Goal: Task Accomplishment & Management: Manage account settings

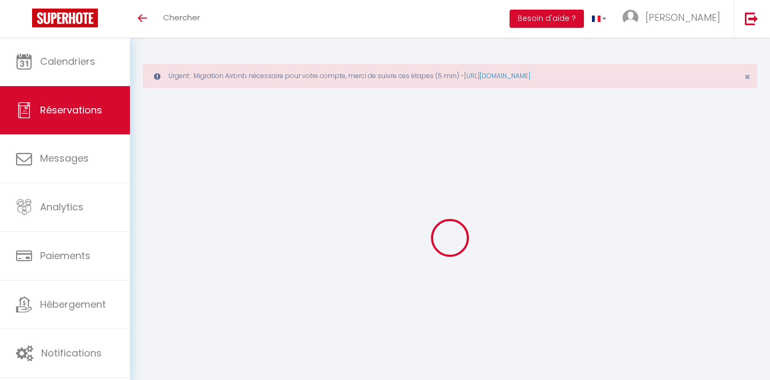
select select
checkbox input "false"
select select
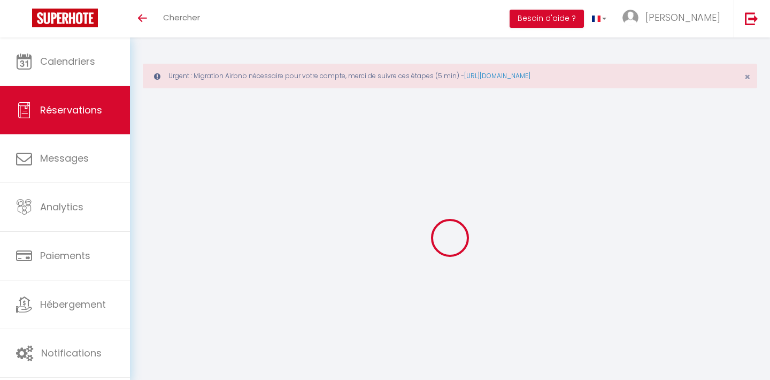
checkbox input "false"
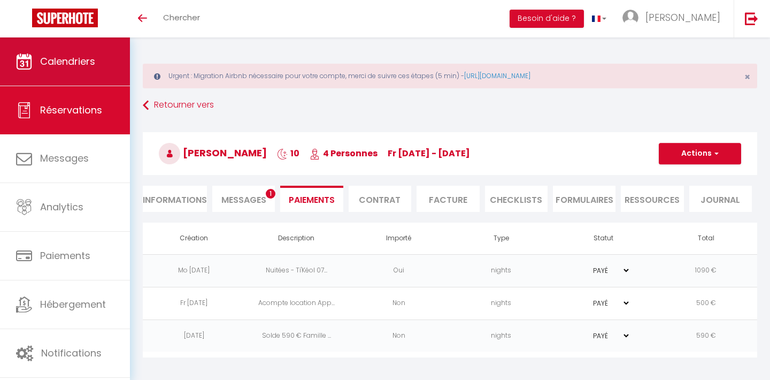
click at [86, 67] on span "Calendriers" at bounding box center [67, 61] width 55 height 13
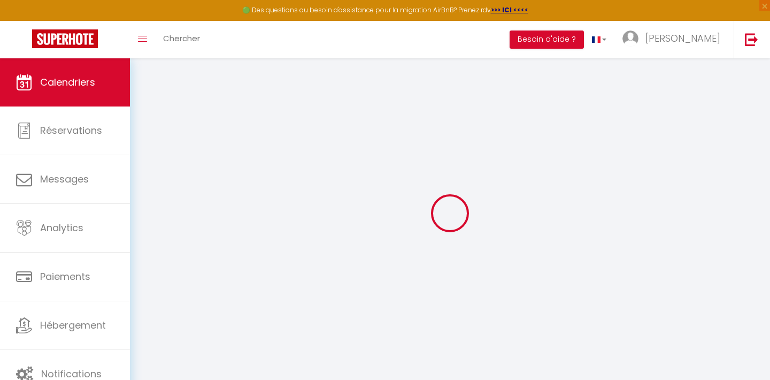
select select
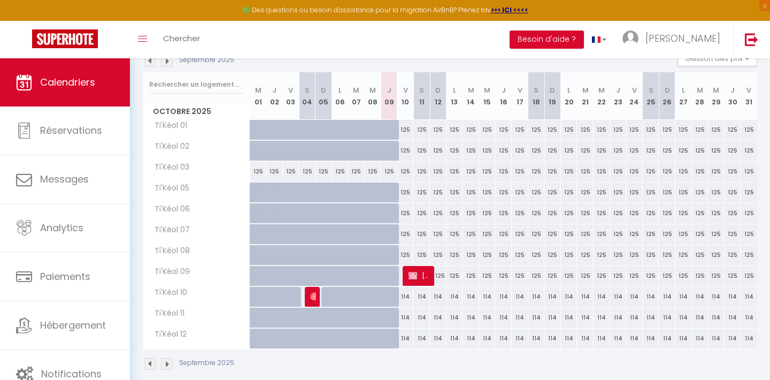
scroll to position [137, 0]
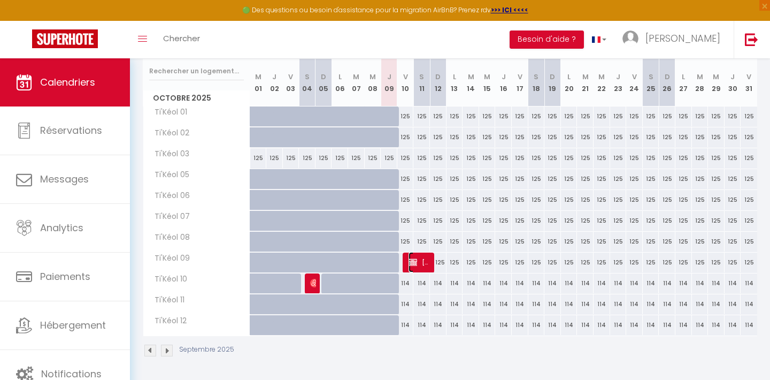
click at [422, 264] on span "Marie Léa JOSEPH ANGÉLIQUE" at bounding box center [420, 262] width 22 height 20
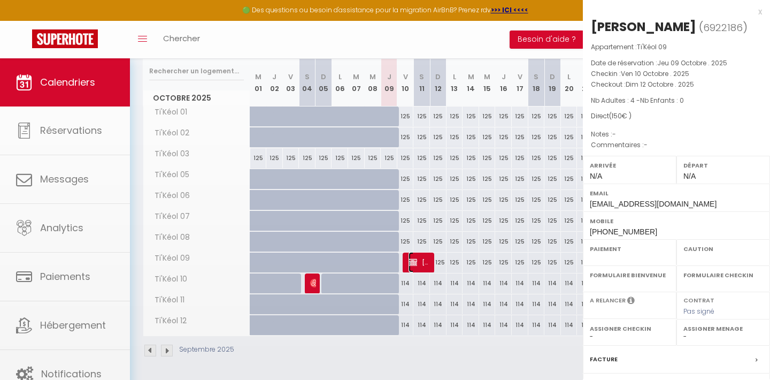
select select "OK"
select select "KO"
select select "0"
select select "1"
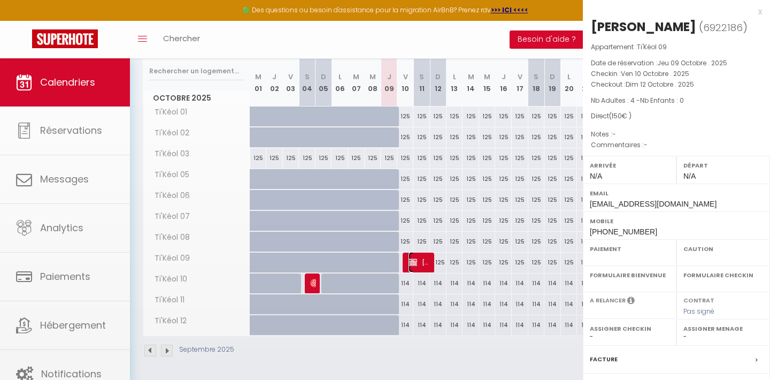
select select
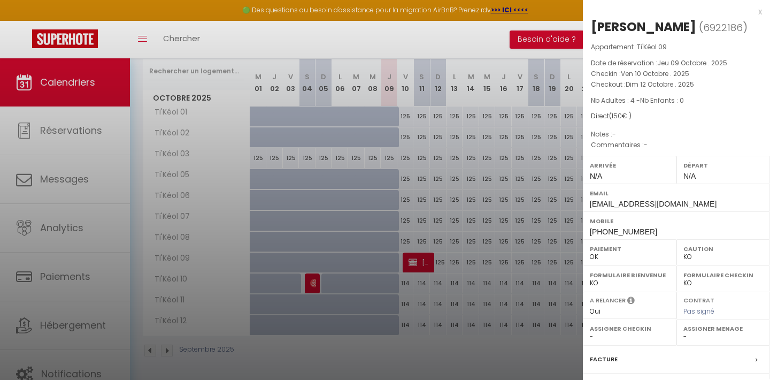
click at [703, 211] on div "Email ml.josephangelique@icloud.com" at bounding box center [676, 198] width 187 height 28
drag, startPoint x: 701, startPoint y: 240, endPoint x: 589, endPoint y: 239, distance: 112.4
click at [589, 211] on div "Email ml.josephangelique@icloud.com" at bounding box center [676, 198] width 187 height 28
copy span "ml.josephangelique@icloud.com"
drag, startPoint x: 644, startPoint y: 265, endPoint x: 590, endPoint y: 266, distance: 54.6
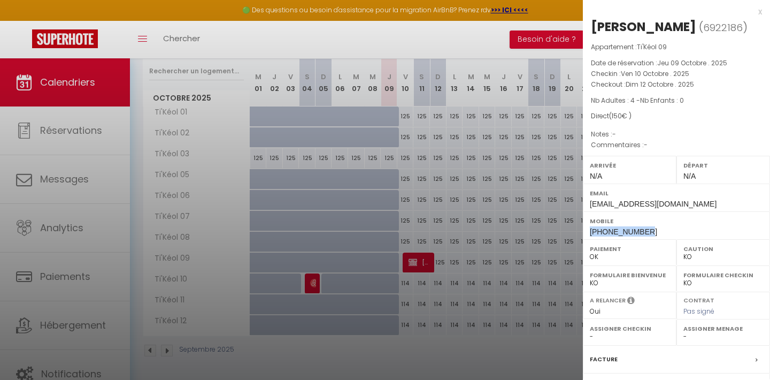
click at [590, 239] on div "Mobile +596696069992" at bounding box center [676, 225] width 187 height 28
copy span "+596696069992"
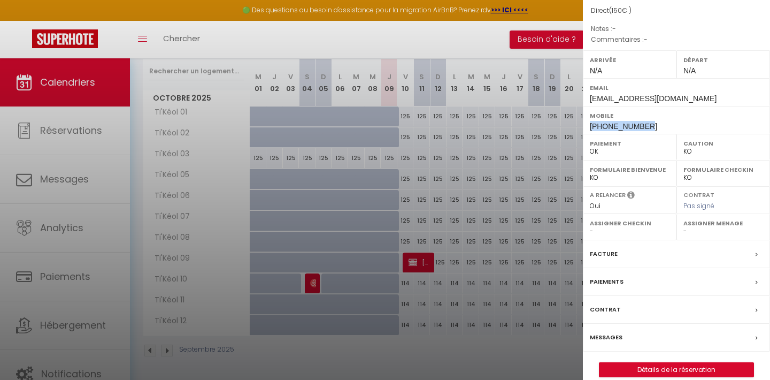
scroll to position [153, 0]
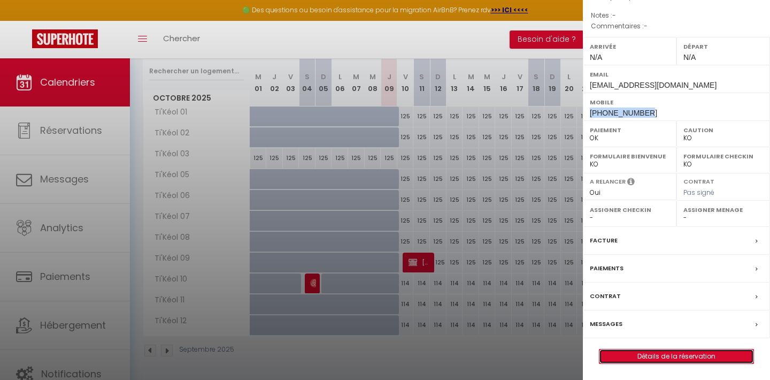
click at [679, 353] on link "Détails de la réservation" at bounding box center [677, 356] width 154 height 14
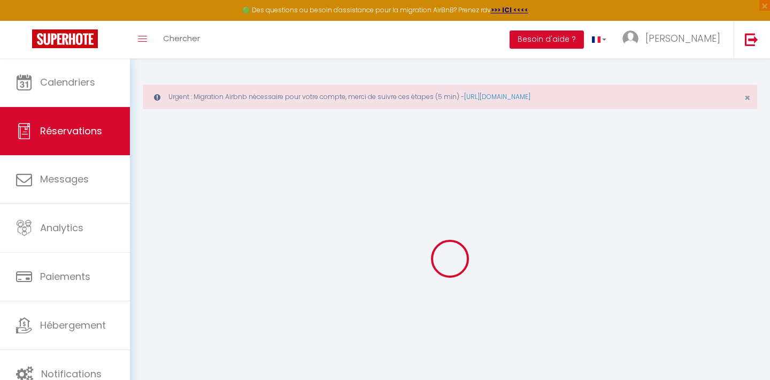
select select
checkbox input "false"
select select
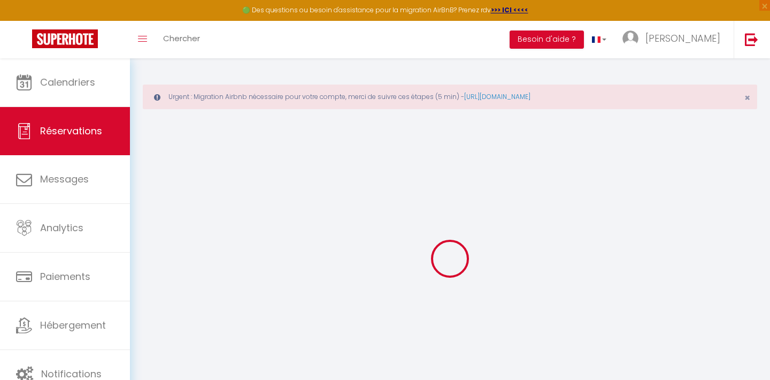
checkbox input "false"
select select
checkbox input "false"
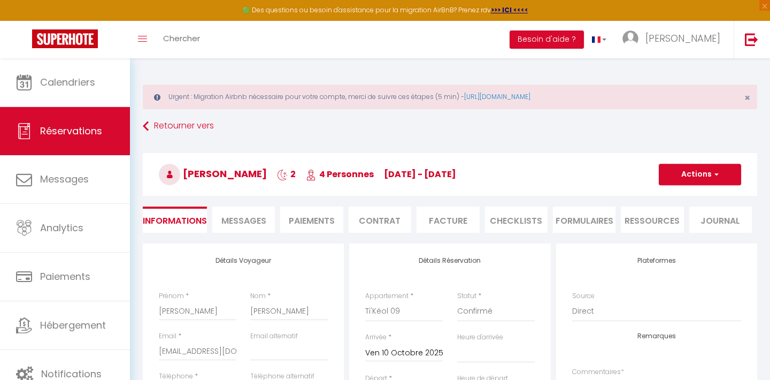
select select
checkbox input "false"
select select
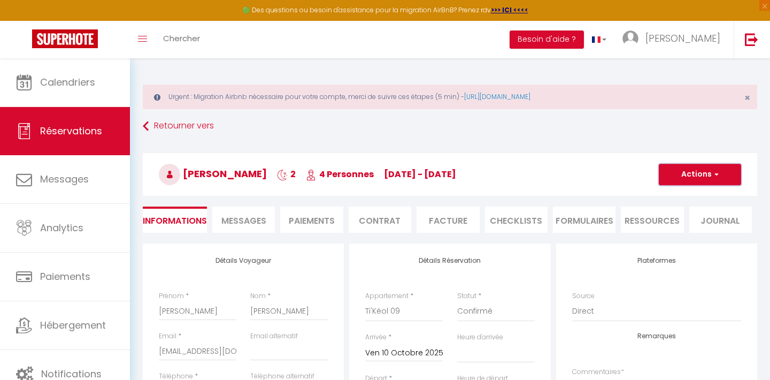
click at [709, 177] on button "Actions" at bounding box center [700, 174] width 82 height 21
click at [686, 226] on link "Supprimer" at bounding box center [689, 226] width 85 height 14
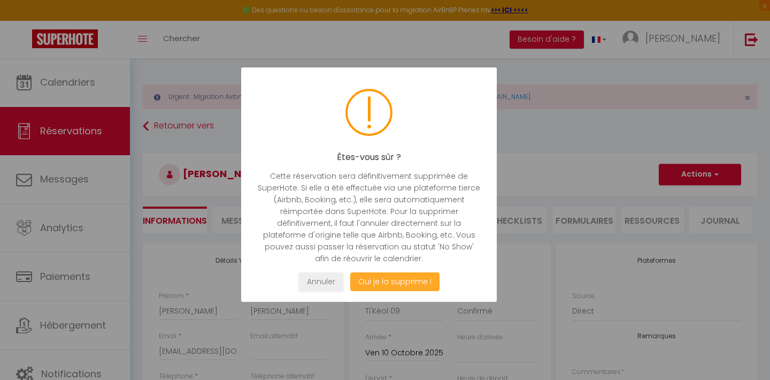
click at [384, 280] on button "Oui je la supprime !" at bounding box center [394, 281] width 89 height 19
select select "not_cancelled"
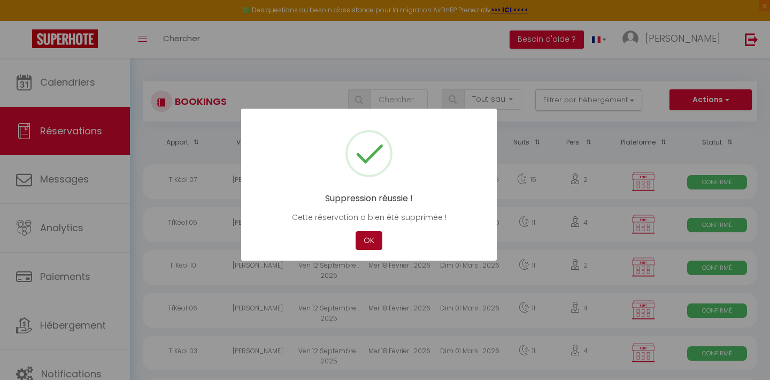
click at [369, 240] on button "OK" at bounding box center [369, 240] width 27 height 19
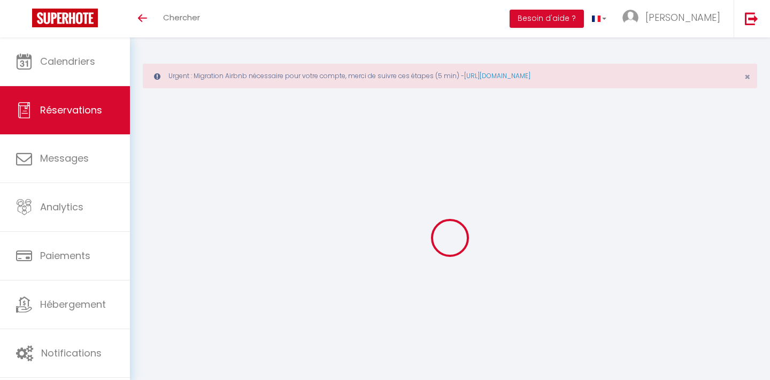
select select
checkbox input "false"
select select
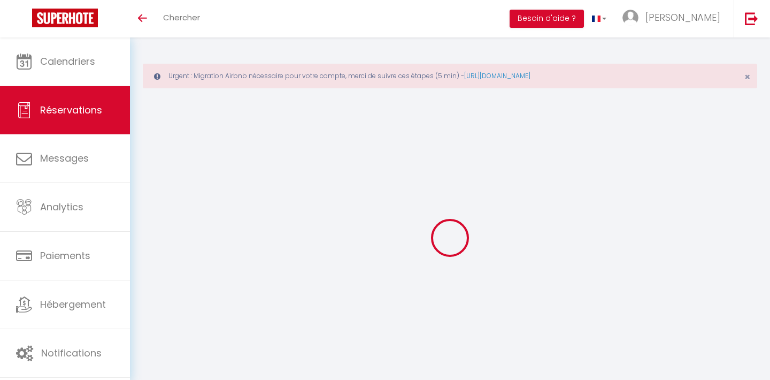
checkbox input "false"
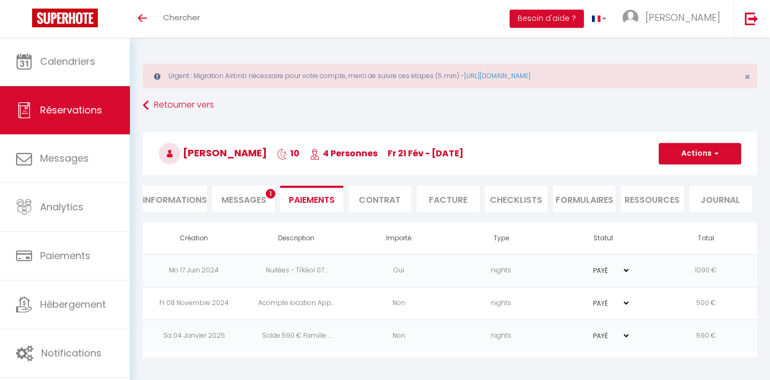
scroll to position [8, 0]
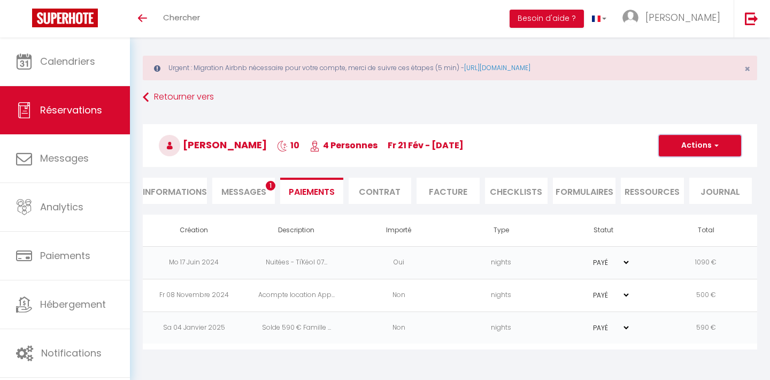
click at [682, 144] on button "Actions" at bounding box center [700, 145] width 82 height 21
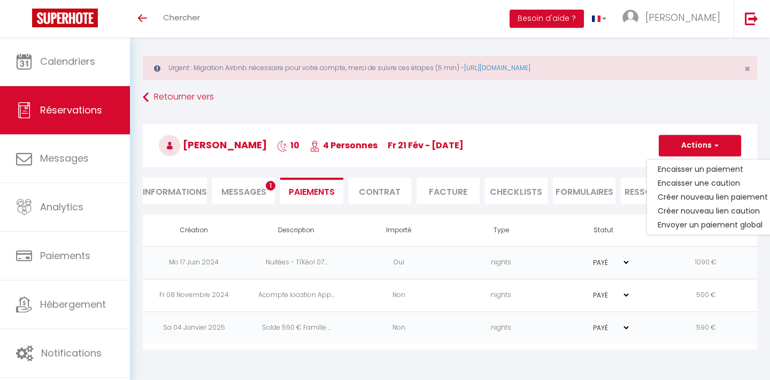
click at [668, 77] on div "Urgent : Migration Airbnb nécessaire pour votre compte, merci de suivre ces éta…" at bounding box center [450, 68] width 615 height 25
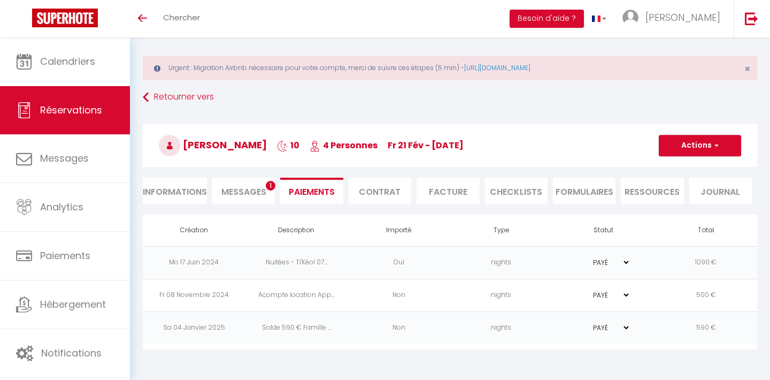
scroll to position [0, 0]
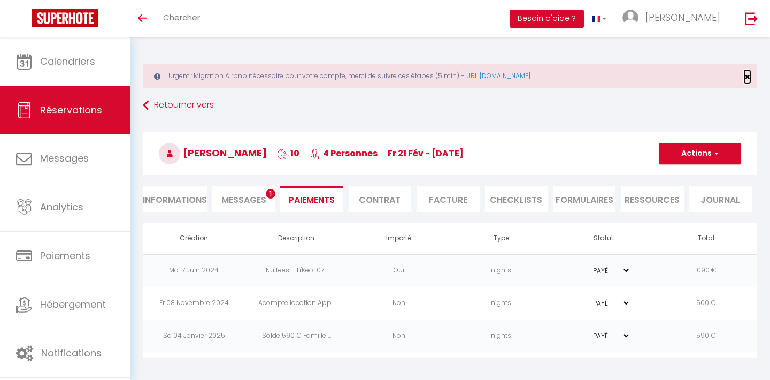
click at [750, 74] on span "×" at bounding box center [748, 76] width 6 height 13
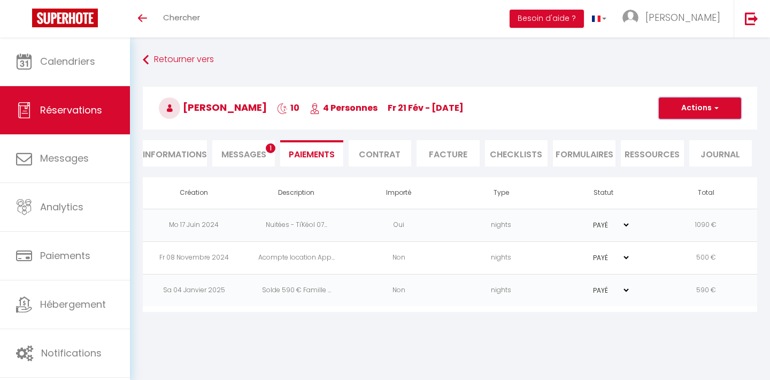
click at [695, 116] on button "Actions" at bounding box center [700, 107] width 82 height 21
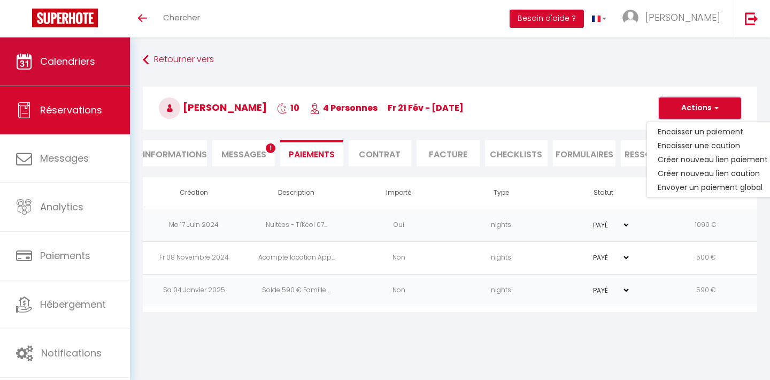
click at [81, 60] on span "Calendriers" at bounding box center [67, 61] width 55 height 13
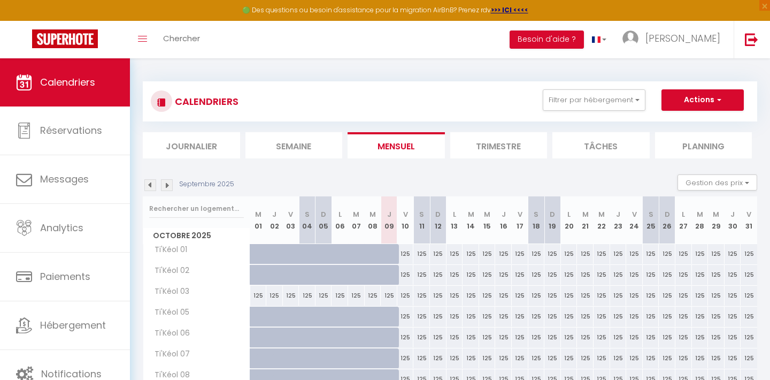
click at [739, 88] on div "CALENDRIERS Filtrer par hébergement Résidence Ti'Kéol Ti'Kéol 01 Ti'Kéol 02 Ti'…" at bounding box center [450, 101] width 615 height 40
click at [733, 98] on button "Actions" at bounding box center [703, 99] width 82 height 21
click at [700, 124] on link "Nouvelle réservation" at bounding box center [691, 125] width 93 height 16
select select
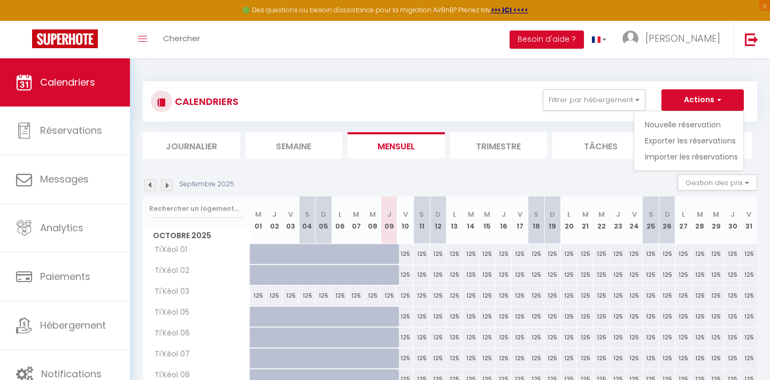
select select
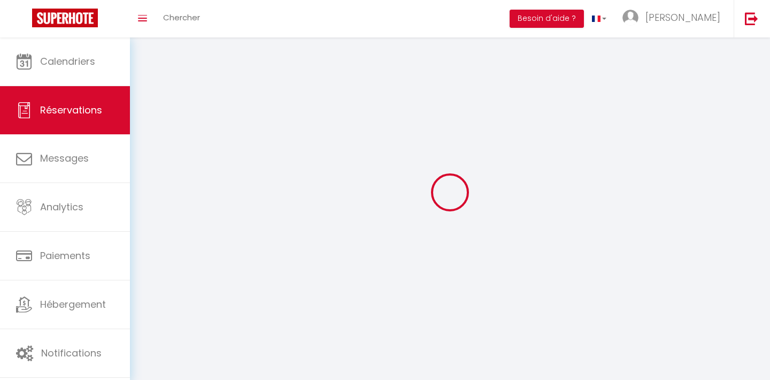
select select
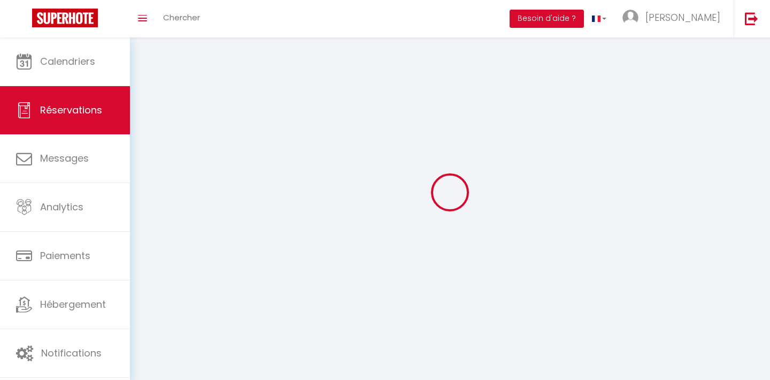
select select
checkbox input "false"
select select
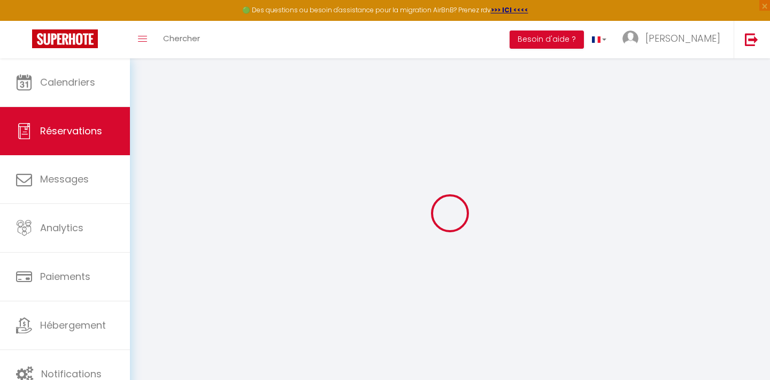
select select
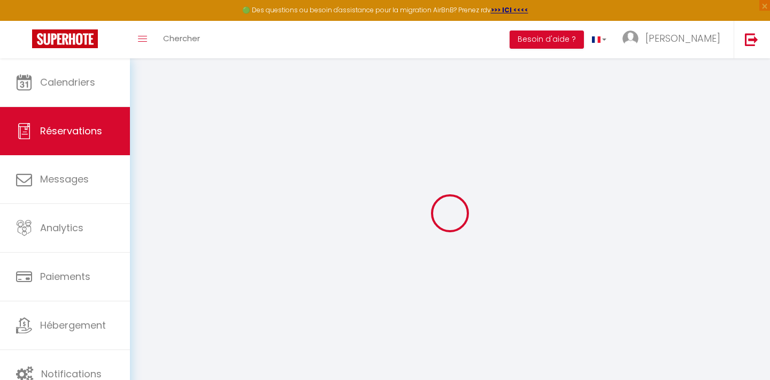
select select
checkbox input "false"
select select
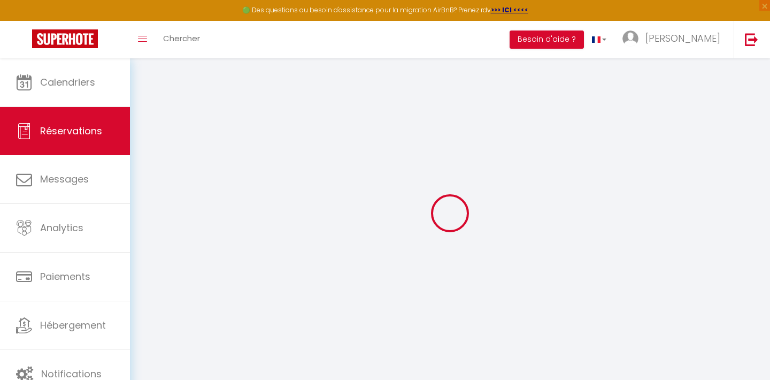
select select
checkbox input "false"
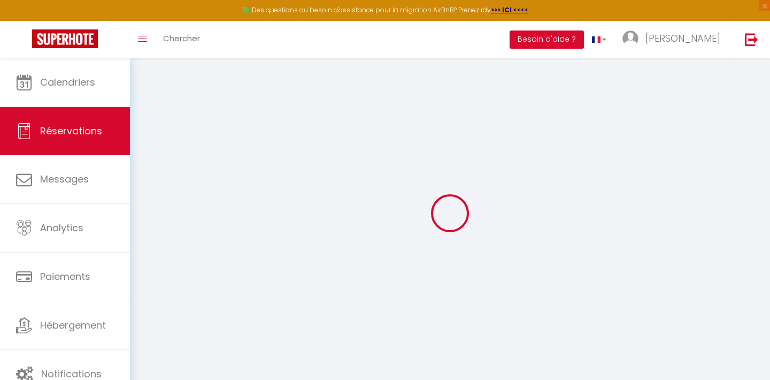
select select
checkbox input "false"
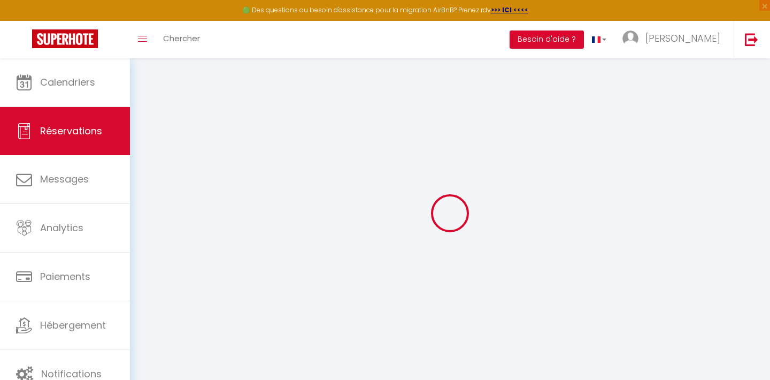
select select
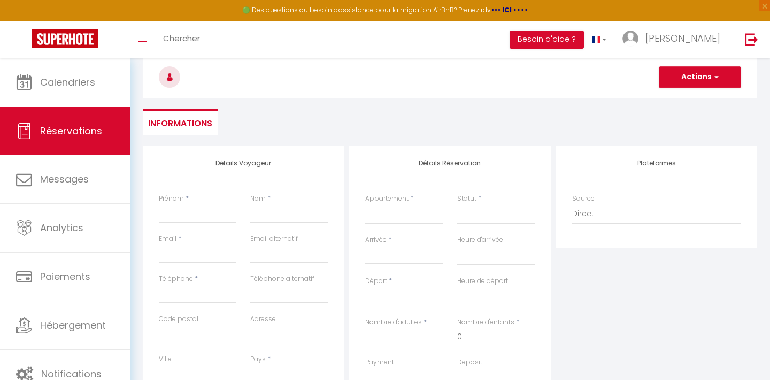
scroll to position [143, 0]
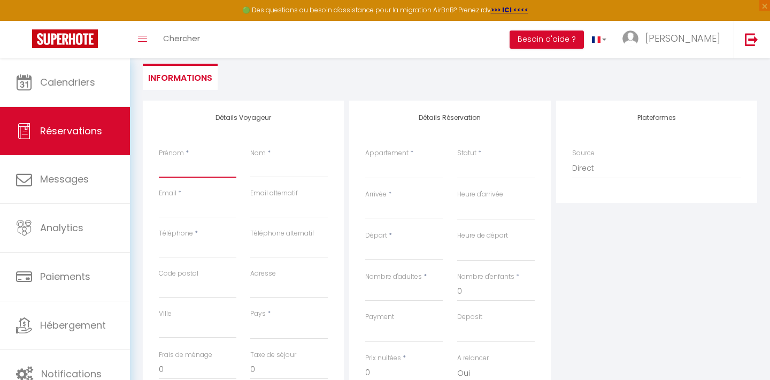
click at [174, 170] on input "Prénom" at bounding box center [198, 167] width 78 height 19
type input "M"
select select
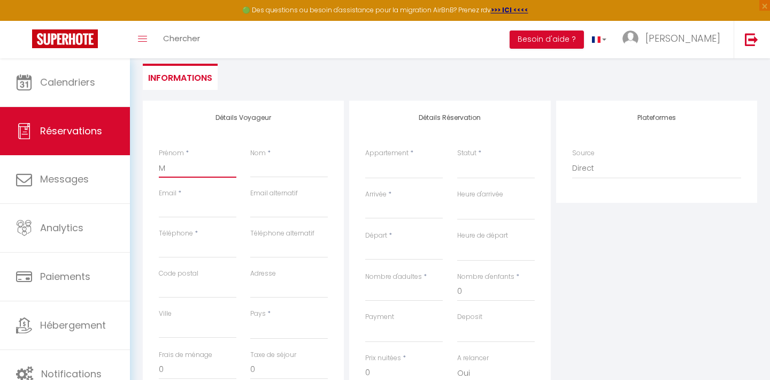
select select
checkbox input "false"
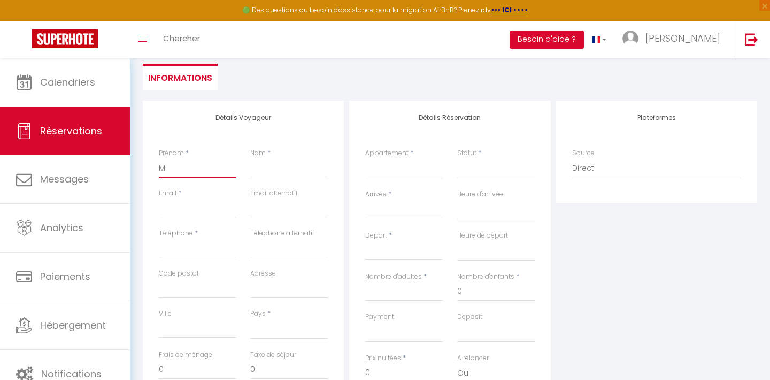
type input "Ma"
select select
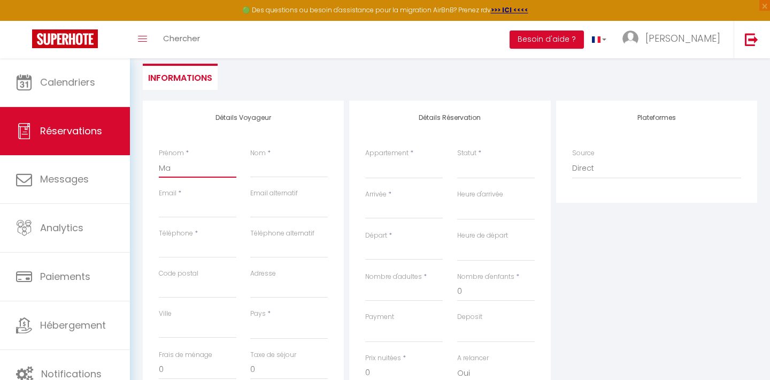
select select
checkbox input "false"
type input "Mar"
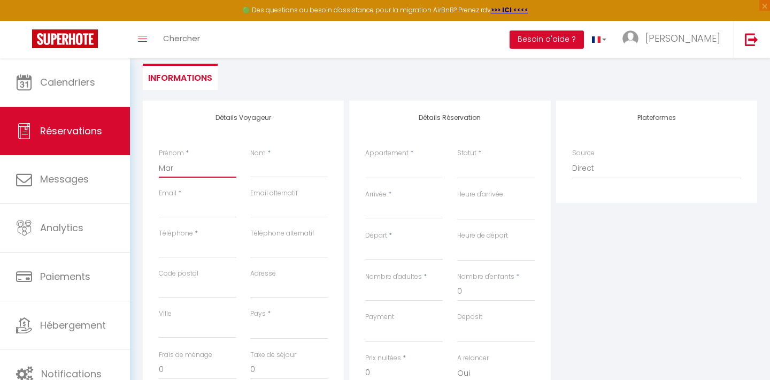
select select
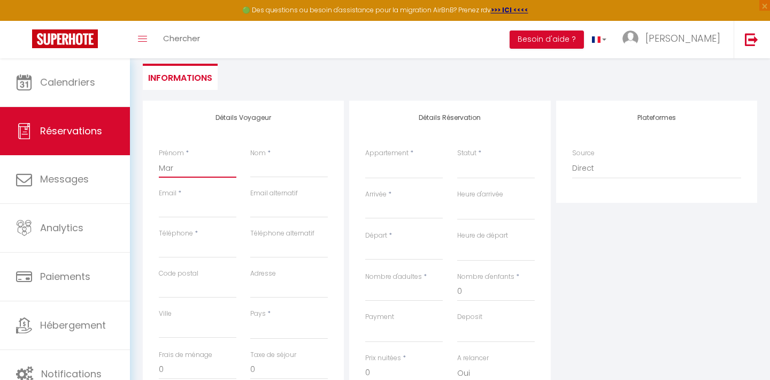
select select
checkbox input "false"
type input "Mari"
select select
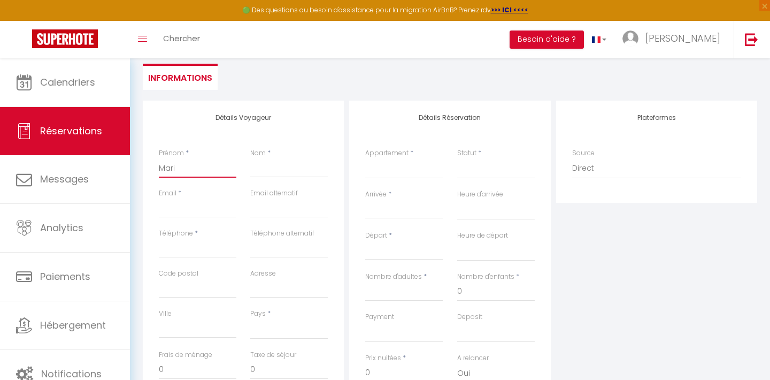
select select
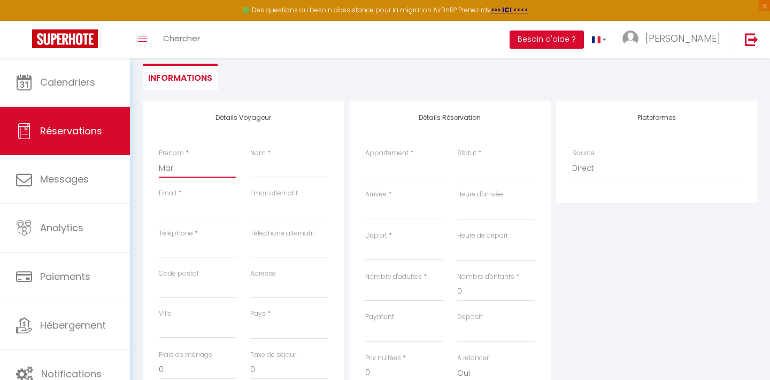
select select
checkbox input "false"
type input "Marie"
select select
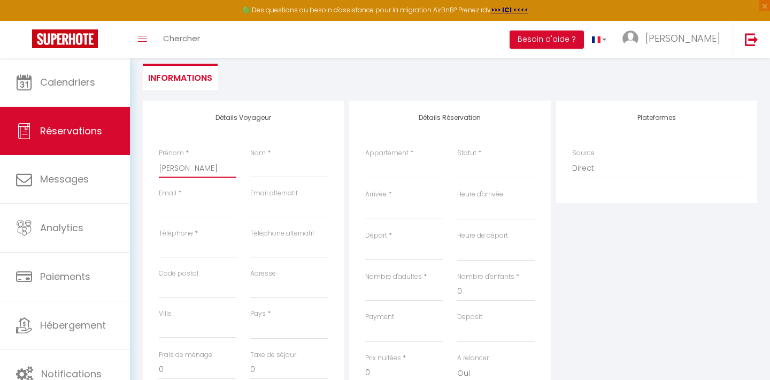
select select
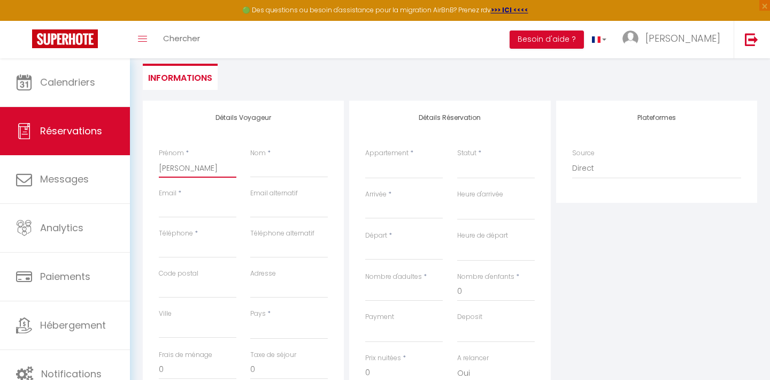
checkbox input "false"
type input "Marie"
select select
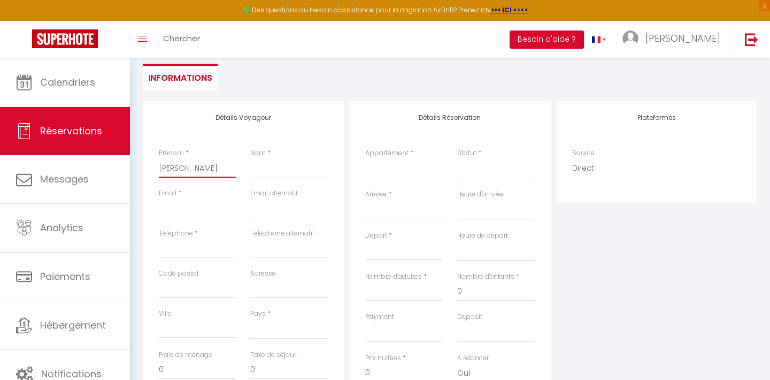
select select
checkbox input "false"
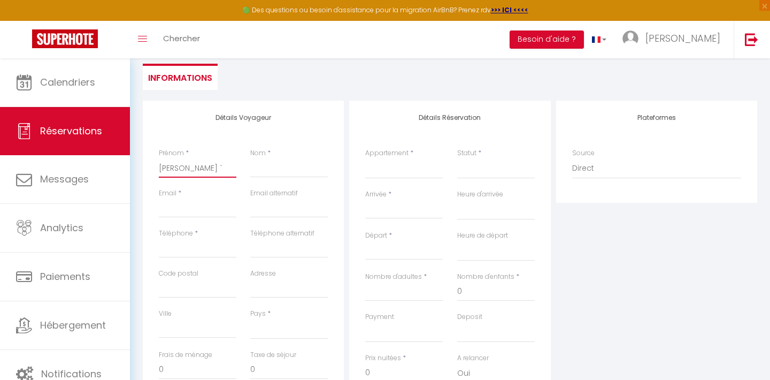
type input "Marie `l"
select select
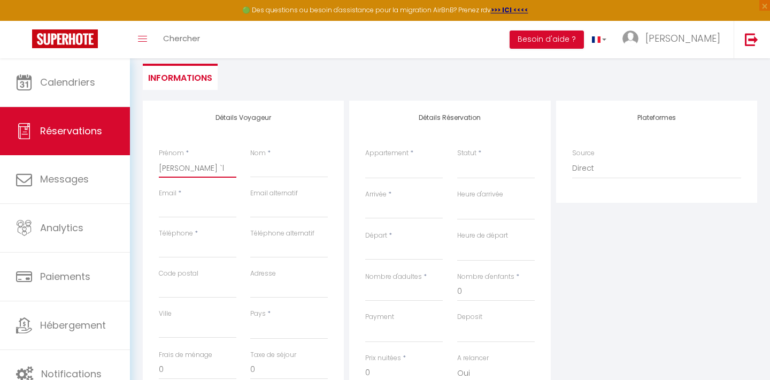
select select
checkbox input "false"
type input "Marie `"
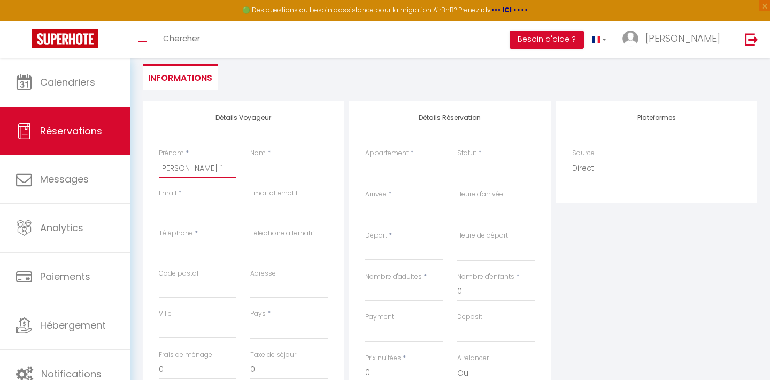
select select
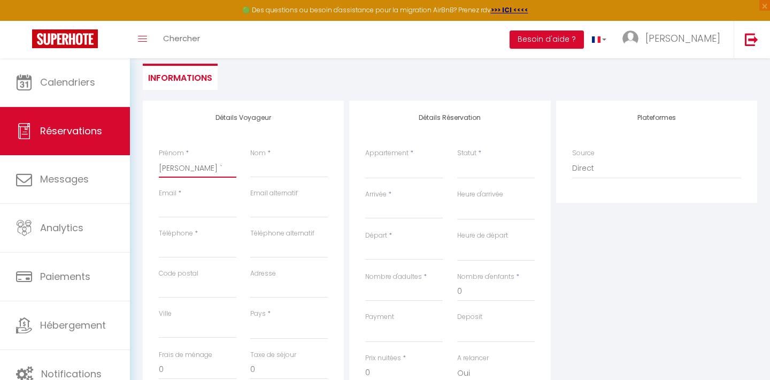
select select
checkbox input "false"
type input "Marie"
select select
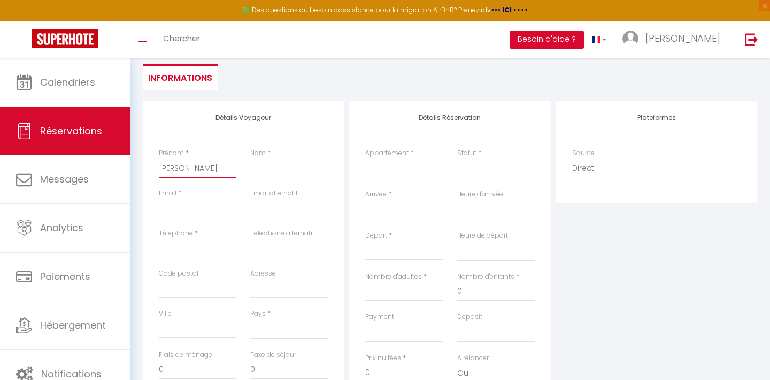
select select
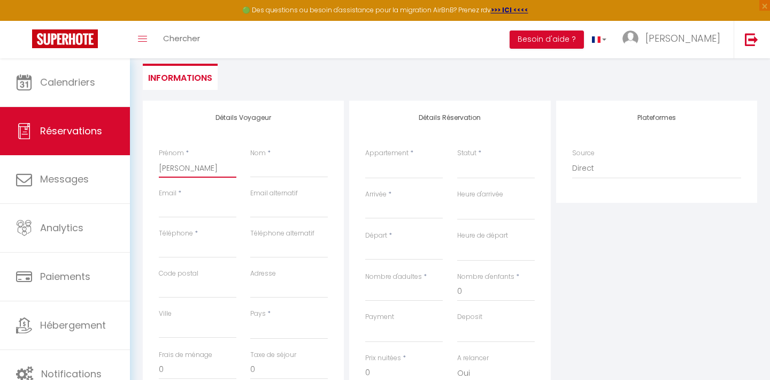
select select
checkbox input "false"
type input "Marie L"
select select
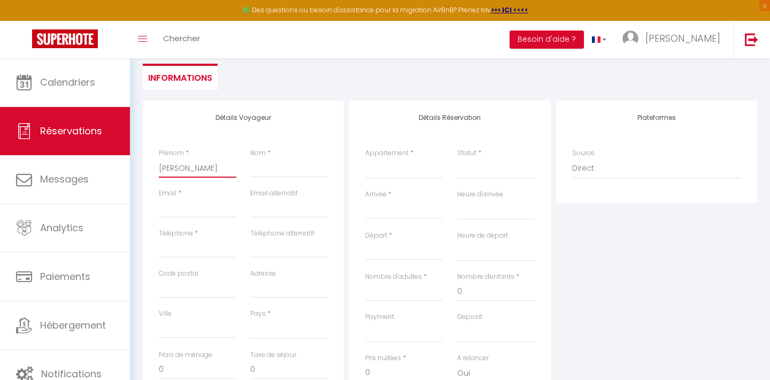
select select
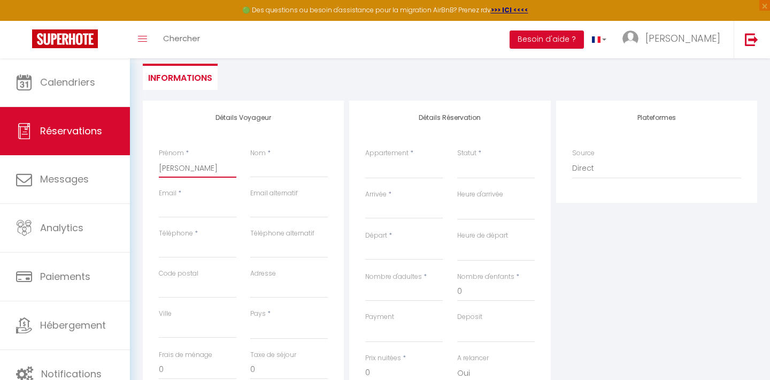
checkbox input "false"
type input "Marie Lé"
select select
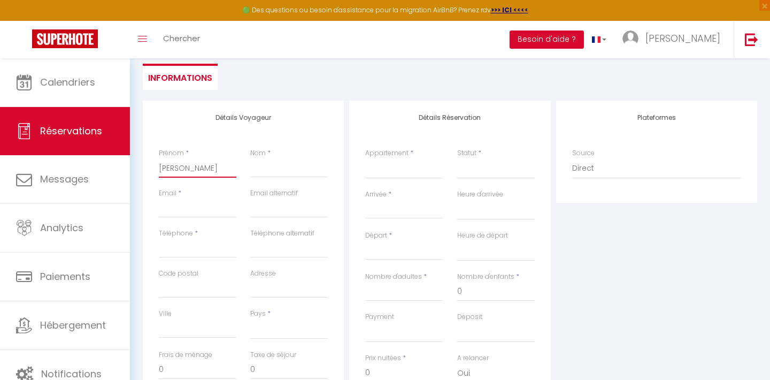
select select
checkbox input "false"
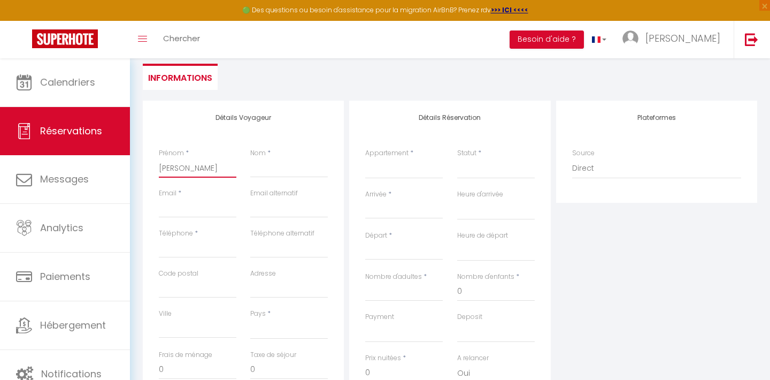
type input "Marie Léa"
select select
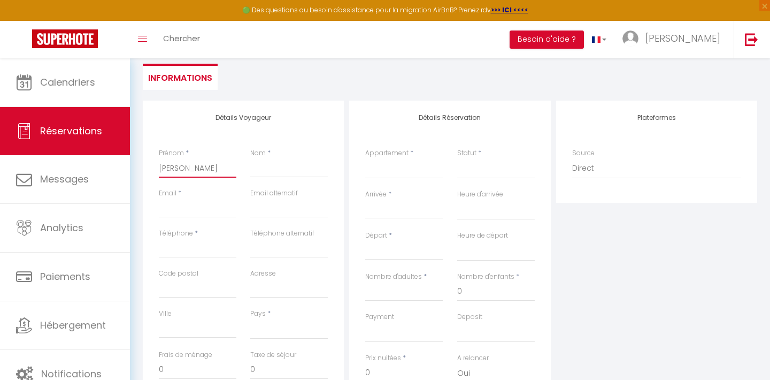
select select
checkbox input "false"
type input "Marie Léa"
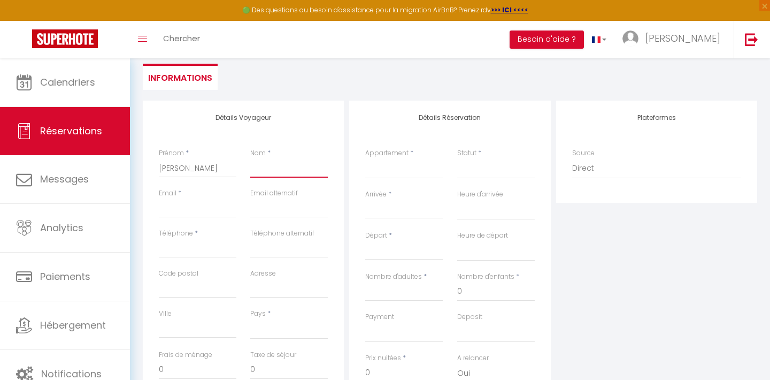
click at [261, 167] on input "Nom" at bounding box center [289, 167] width 78 height 19
type input "J"
select select
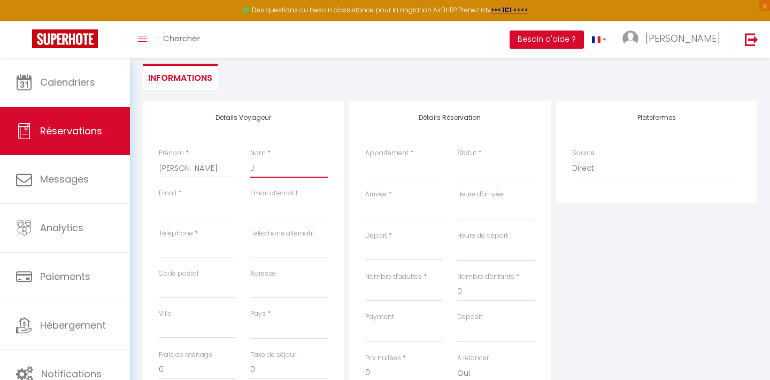
select select
checkbox input "false"
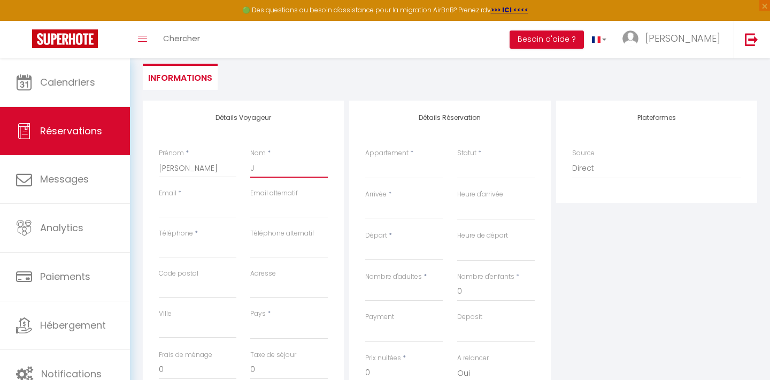
type input "JO"
select select
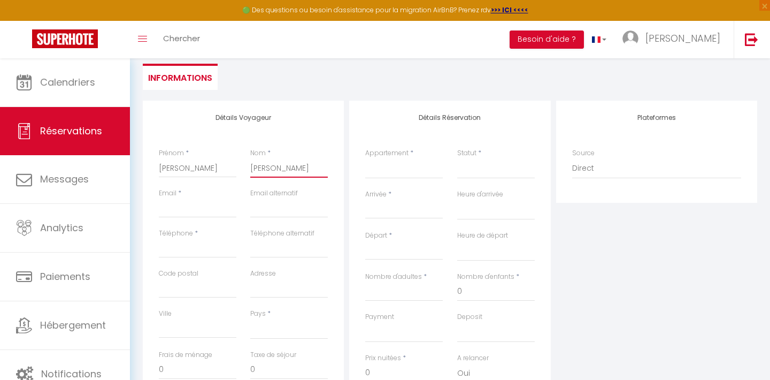
select select
checkbox input "false"
type input "JOS"
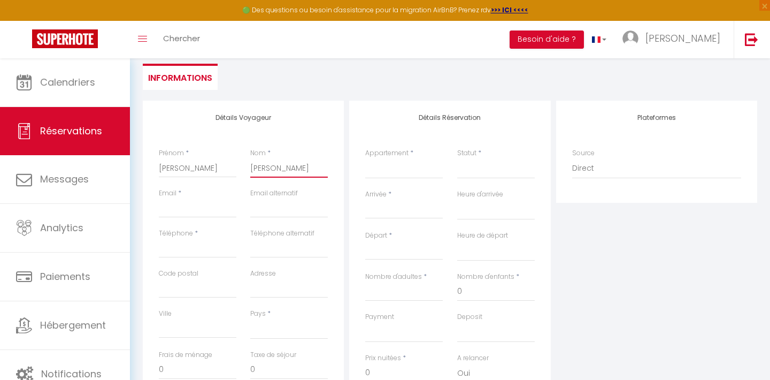
select select
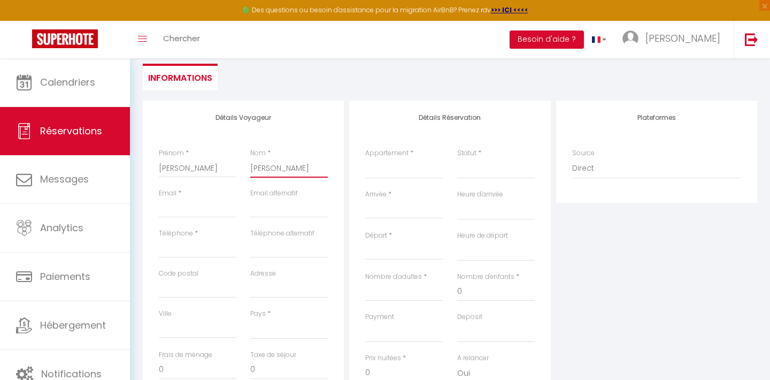
select select
checkbox input "false"
type input "JOSE"
select select
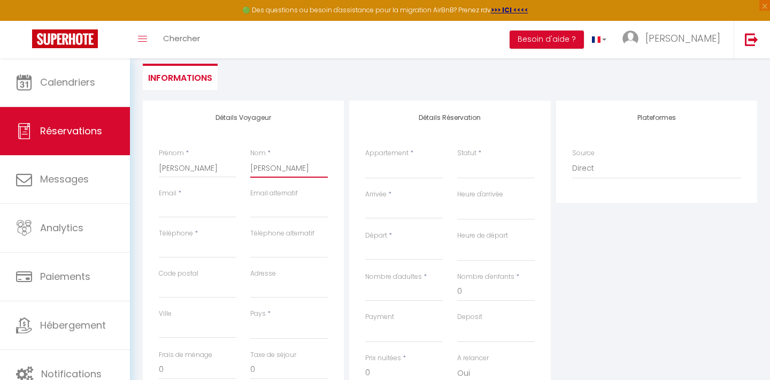
select select
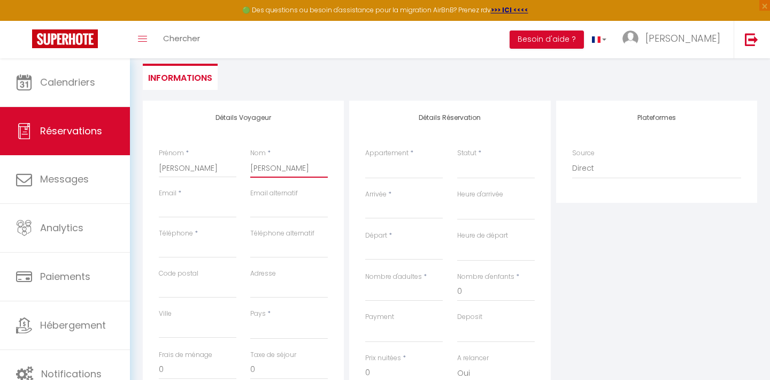
select select
checkbox input "false"
type input "JOSEP"
select select
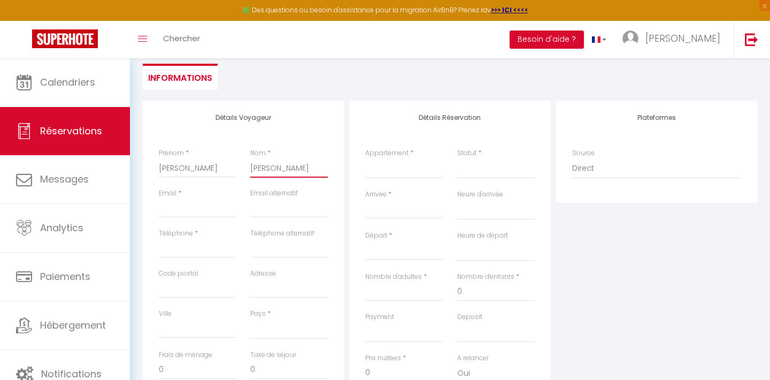
select select
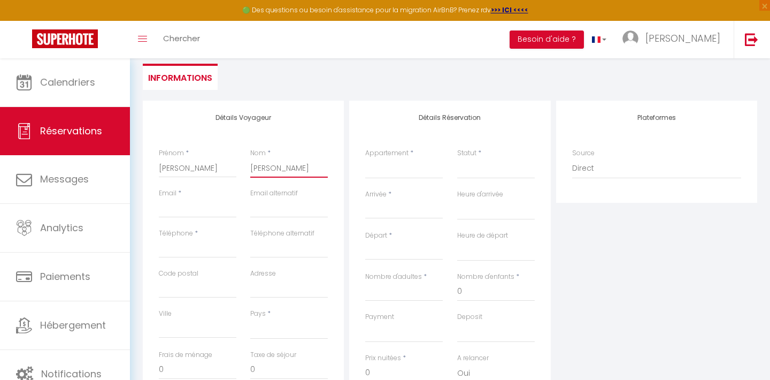
checkbox input "false"
type input "JOSEPH"
select select
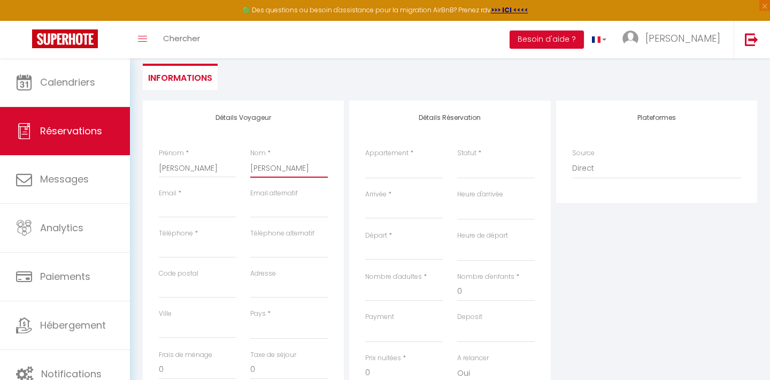
select select
click at [178, 210] on input "Email client" at bounding box center [198, 207] width 78 height 19
paste input "ml.josephangelique@icloud.com"
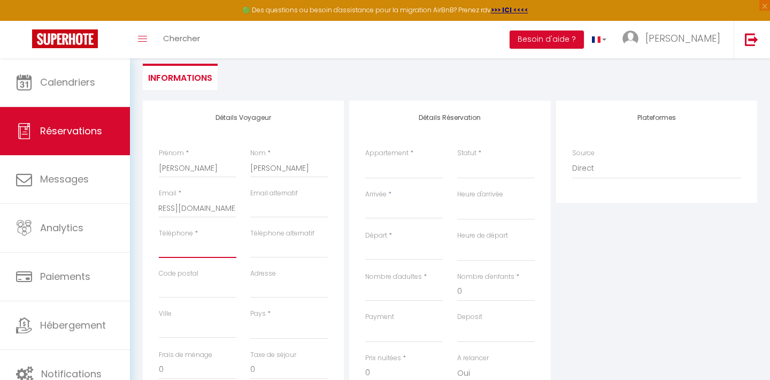
click at [199, 242] on input "Téléphone" at bounding box center [198, 248] width 78 height 19
paste input "+596696069992"
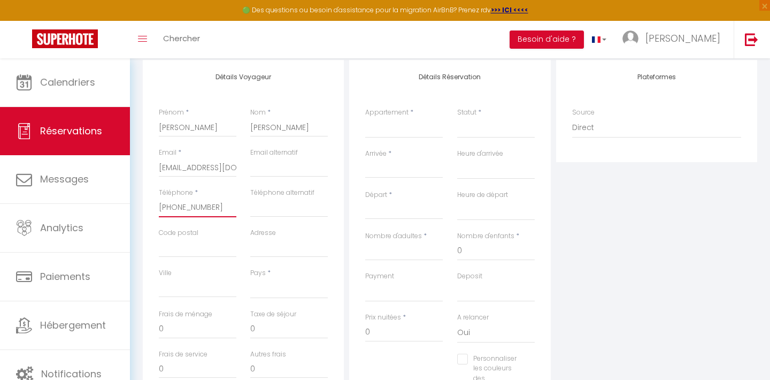
scroll to position [247, 0]
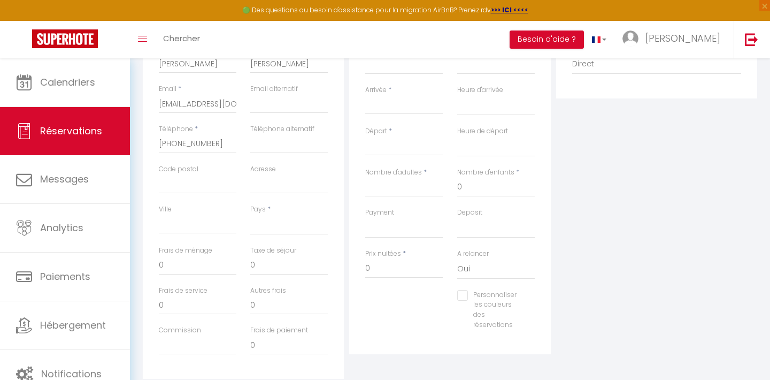
click at [271, 237] on div "Pays * France Portugal Afghanistan Albania Algeria American Samoa Andorra Angol…" at bounding box center [288, 224] width 91 height 41
click at [270, 228] on select "France Portugal Afghanistan Albania Algeria American Samoa Andorra Angola Angui…" at bounding box center [289, 225] width 78 height 20
click at [250, 215] on select "France Portugal Afghanistan Albania Algeria American Samoa Andorra Angola Angui…" at bounding box center [289, 225] width 78 height 20
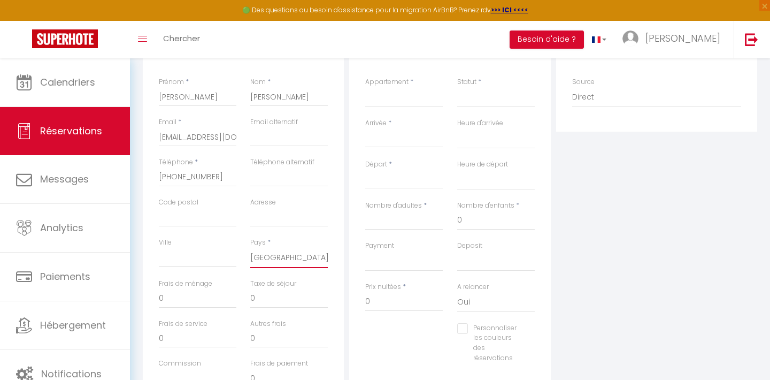
scroll to position [209, 0]
click at [471, 103] on select "Confirmé Non Confirmé Annulé Annulé par le voyageur No Show Request" at bounding box center [496, 102] width 78 height 20
click at [457, 92] on select "Confirmé Non Confirmé Annulé Annulé par le voyageur No Show Request" at bounding box center [496, 102] width 78 height 20
click at [405, 109] on select "Ti'Kéol 01 Ti'Kéol 02 Ti'Kéol 03 Ti'Kéol 05 Ti'Kéol 06 Ti'Kéol 07 Ti'Kéol 08 Ti…" at bounding box center [404, 102] width 78 height 20
click at [365, 92] on select "Ti'Kéol 01 Ti'Kéol 02 Ti'Kéol 03 Ti'Kéol 05 Ti'Kéol 06 Ti'Kéol 07 Ti'Kéol 08 Ti…" at bounding box center [404, 102] width 78 height 20
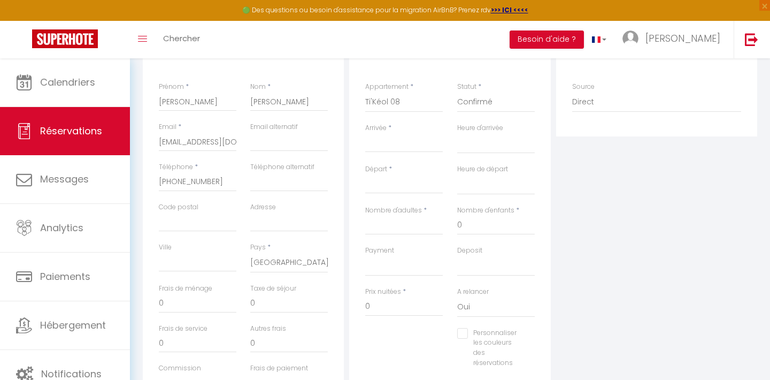
click at [392, 144] on input "Arrivée" at bounding box center [404, 144] width 78 height 14
click at [376, 151] on div "< Oct 2025 > Dim Lun Mar Mer Jeu Ven Sam 1 2 3 4 5 6 7 8 9 10 11 12 13 14 15 16…" at bounding box center [404, 142] width 78 height 19
click at [372, 148] on input "Arrivée" at bounding box center [404, 144] width 78 height 14
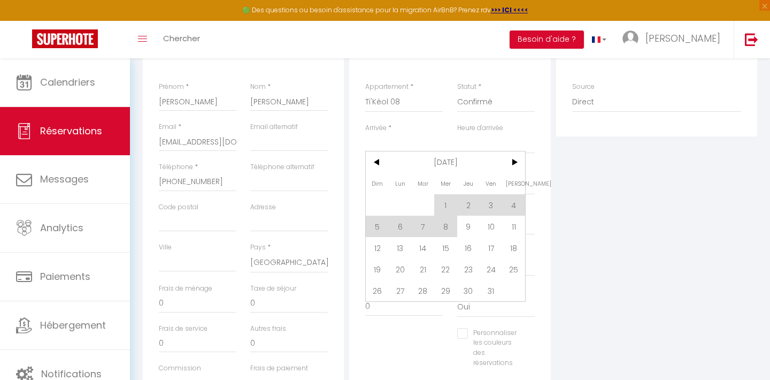
drag, startPoint x: 491, startPoint y: 227, endPoint x: 463, endPoint y: 164, distance: 68.5
click at [491, 227] on span "10" at bounding box center [491, 226] width 23 height 21
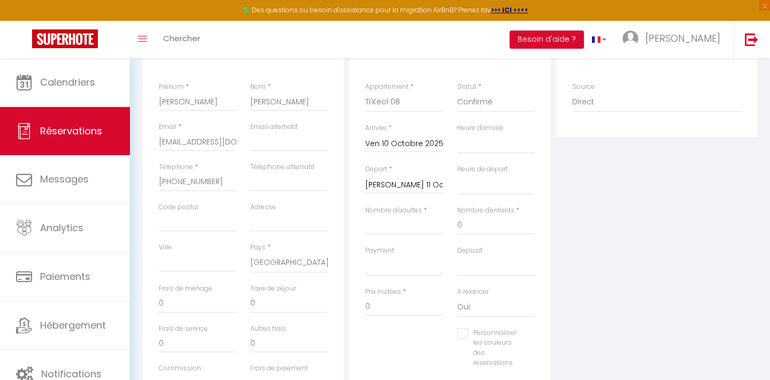
click at [407, 185] on input "Sam 11 Octobre 2025" at bounding box center [404, 185] width 78 height 14
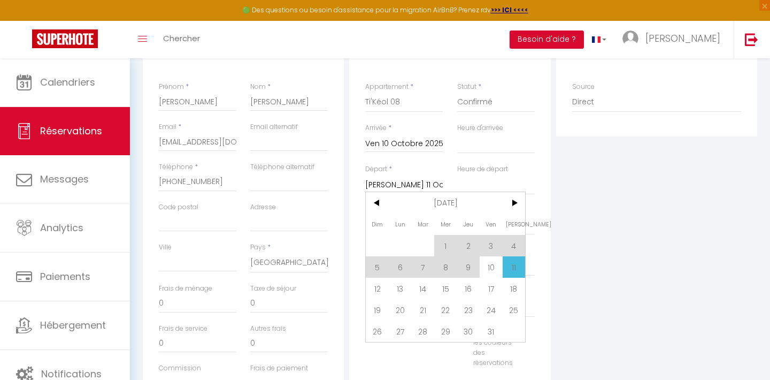
drag, startPoint x: 378, startPoint y: 284, endPoint x: 593, endPoint y: 198, distance: 231.3
click at [378, 284] on span "12" at bounding box center [377, 288] width 23 height 21
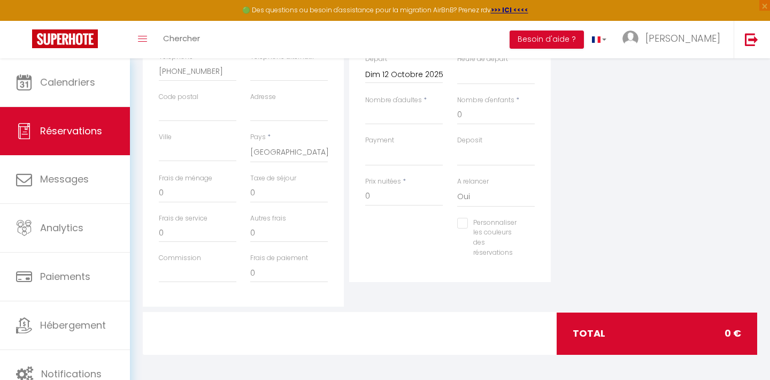
scroll to position [321, 0]
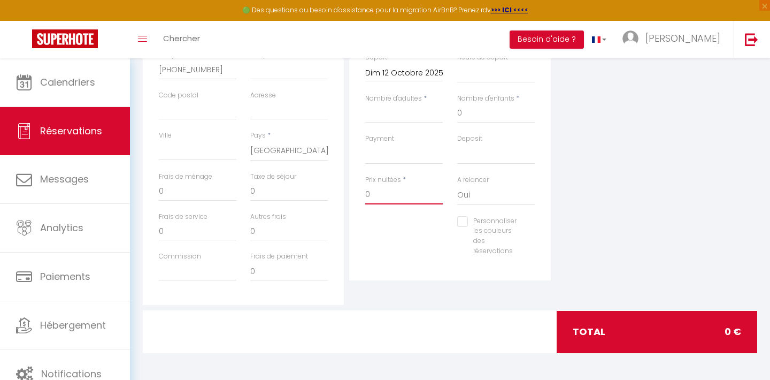
click at [402, 198] on input "0" at bounding box center [404, 194] width 78 height 19
click at [590, 172] on div "Plateformes Source Direct Airbnb.com Booking.com Chalet montagne Expedia Gite d…" at bounding box center [657, 113] width 207 height 383
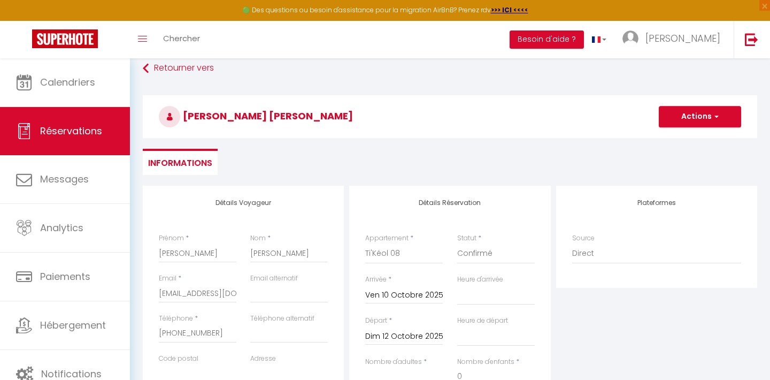
scroll to position [52, 0]
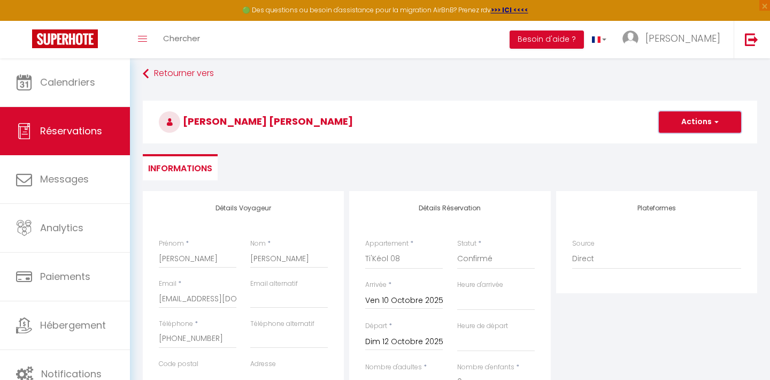
click at [719, 120] on button "Actions" at bounding box center [700, 121] width 82 height 21
click at [683, 146] on link "Enregistrer" at bounding box center [689, 146] width 85 height 14
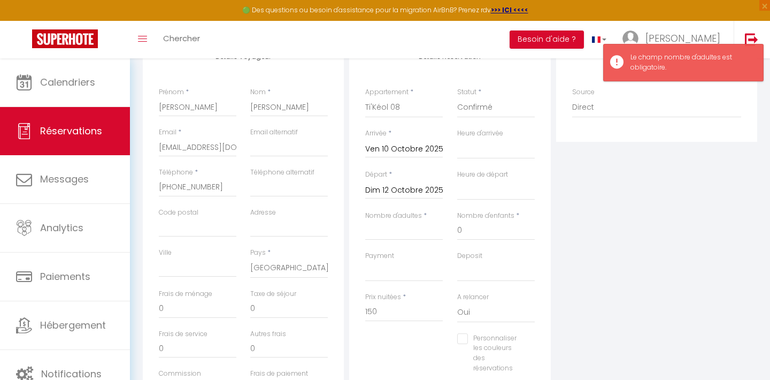
scroll to position [206, 0]
click at [394, 227] on input "Nombre d'adultes" at bounding box center [404, 228] width 78 height 19
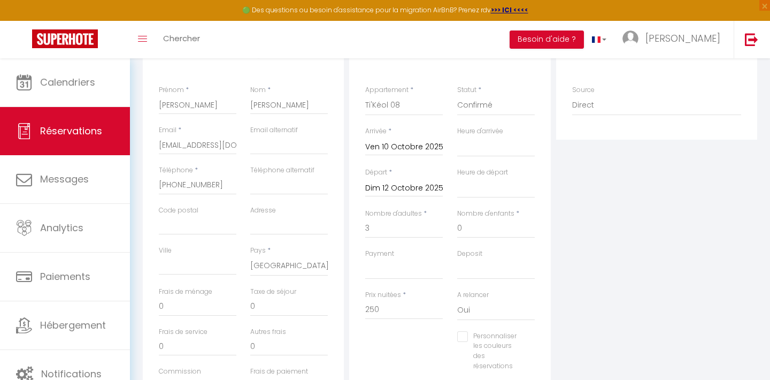
click at [626, 222] on div "Plateformes Source Direct Airbnb.com Booking.com Chalet montagne Expedia Gite d…" at bounding box center [657, 228] width 207 height 383
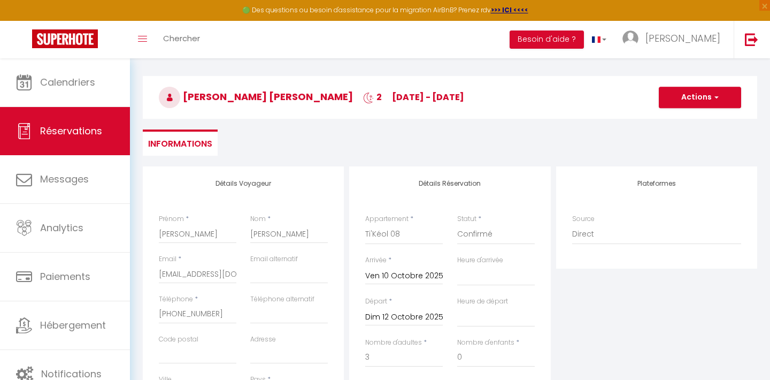
scroll to position [16, 0]
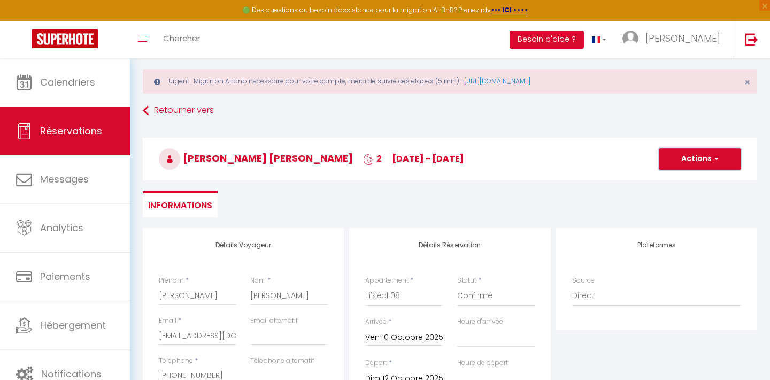
click at [684, 159] on button "Actions" at bounding box center [700, 158] width 82 height 21
click at [676, 183] on link "Enregistrer" at bounding box center [689, 182] width 85 height 14
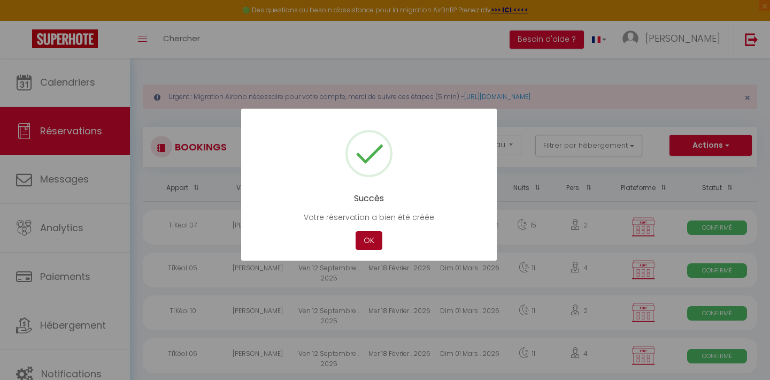
click at [368, 240] on button "OK" at bounding box center [369, 240] width 27 height 19
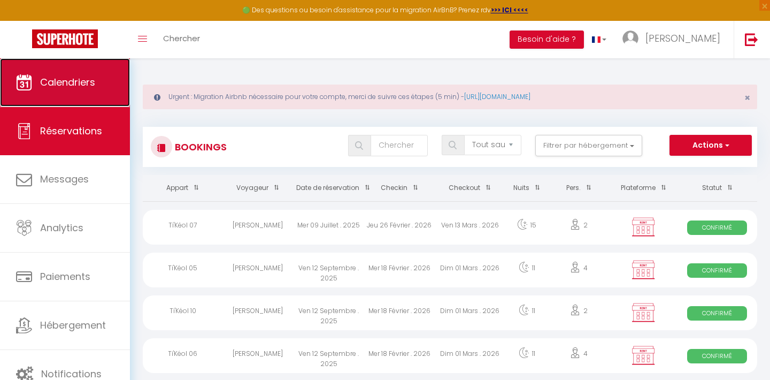
click at [50, 96] on link "Calendriers" at bounding box center [65, 82] width 130 height 48
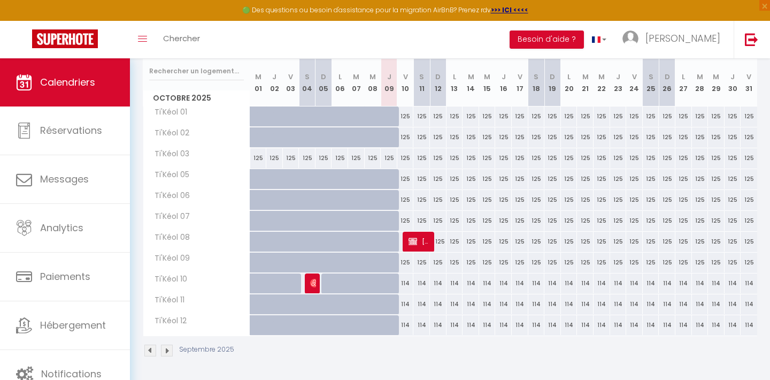
scroll to position [183, 0]
click at [421, 244] on span "Marie Léa JOSEPH ANGELIQUE" at bounding box center [420, 241] width 22 height 20
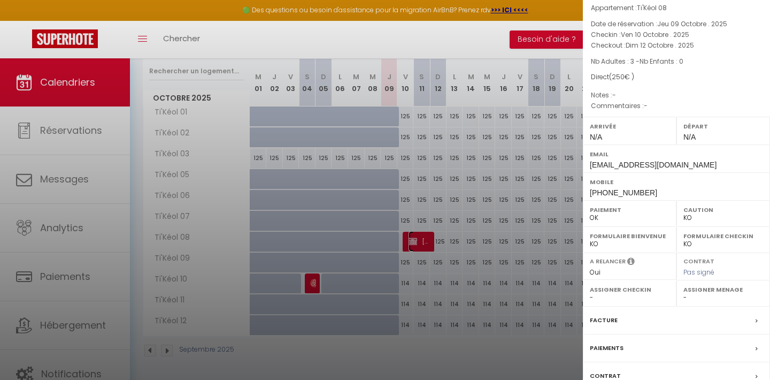
scroll to position [153, 0]
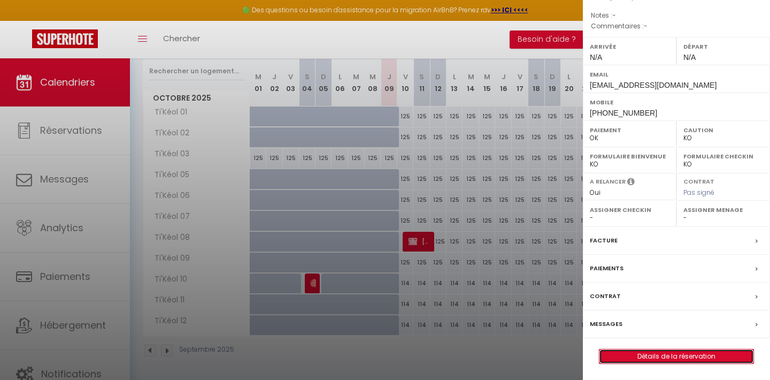
click at [688, 355] on link "Détails de la réservation" at bounding box center [677, 356] width 154 height 14
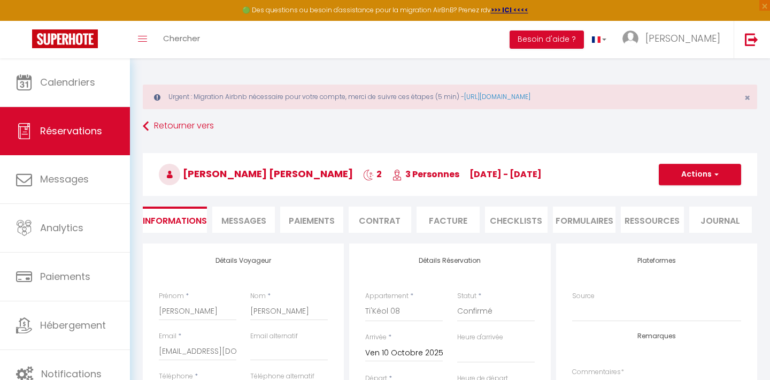
click at [324, 219] on li "Paiements" at bounding box center [311, 220] width 63 height 26
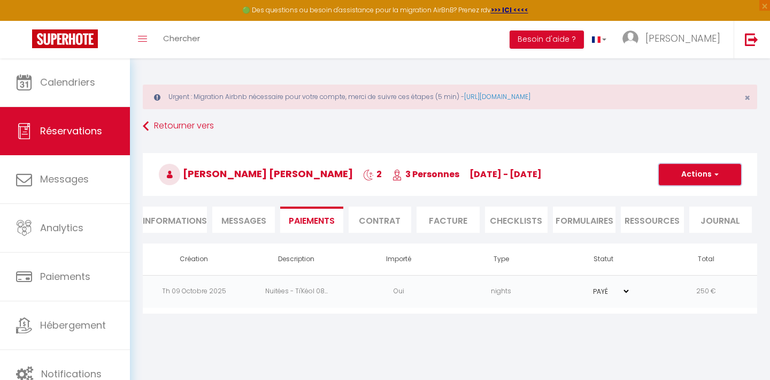
click at [686, 178] on button "Actions" at bounding box center [700, 174] width 82 height 21
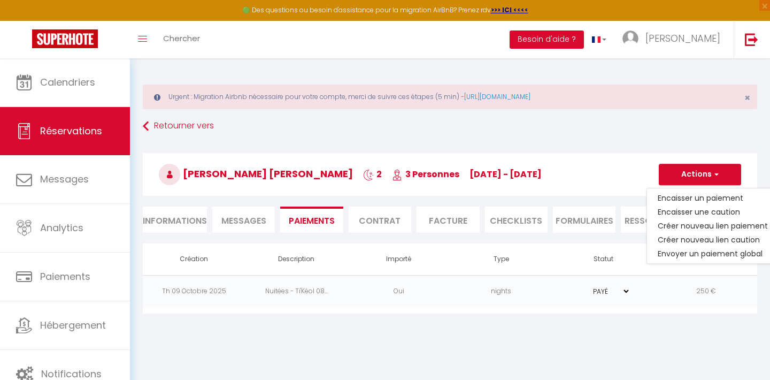
click at [642, 318] on div "Urgent : Migration Airbnb nécessaire pour votre compte, merci de suivre ces éta…" at bounding box center [450, 192] width 640 height 268
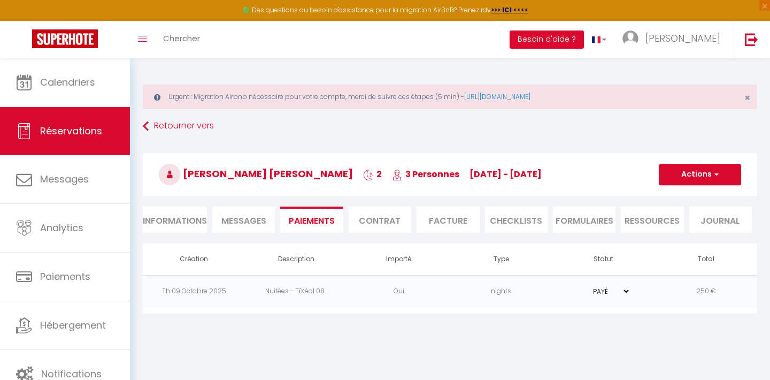
click at [518, 294] on td "nights" at bounding box center [501, 291] width 103 height 33
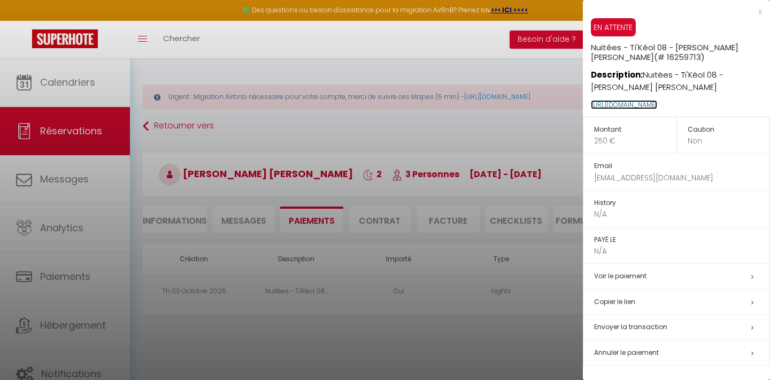
scroll to position [58, 0]
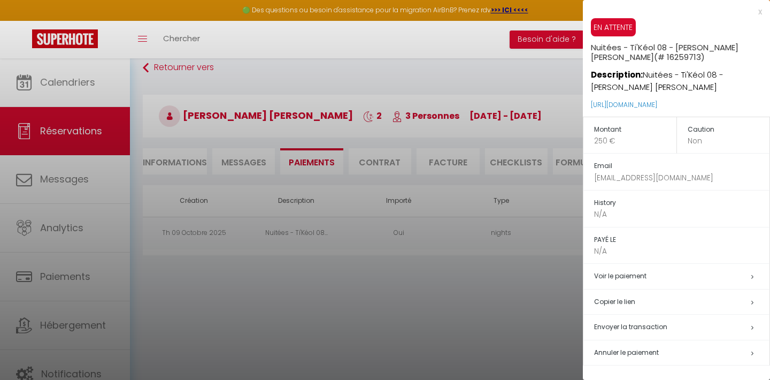
click at [518, 265] on div at bounding box center [385, 190] width 770 height 380
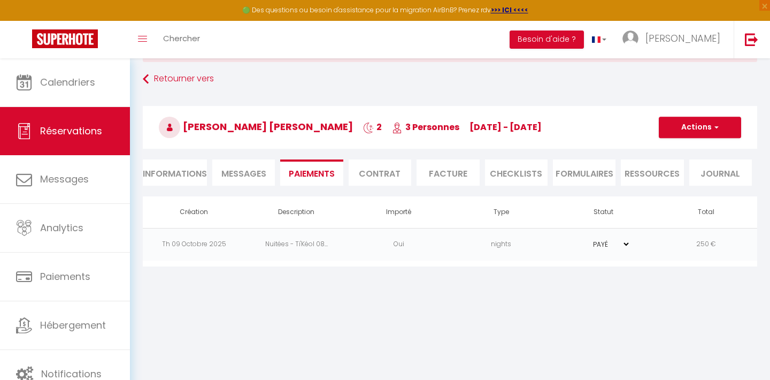
scroll to position [45, 0]
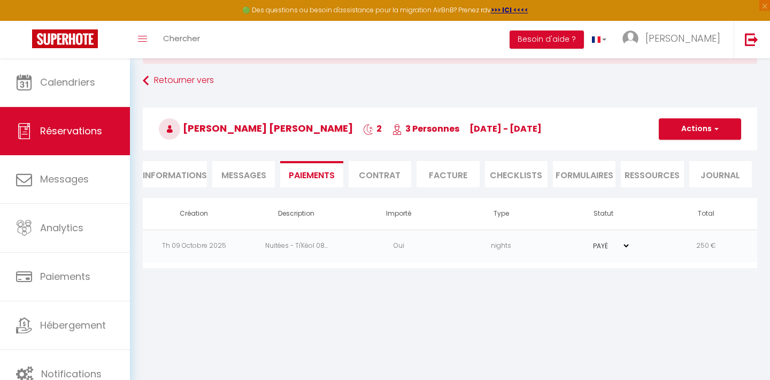
click at [186, 175] on li "Informations" at bounding box center [175, 174] width 64 height 26
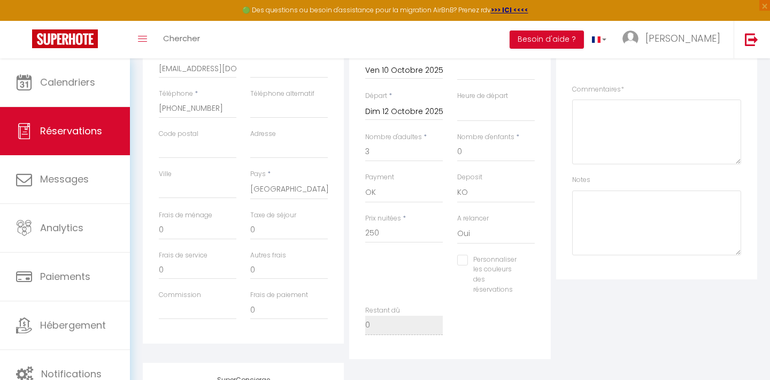
scroll to position [296, 0]
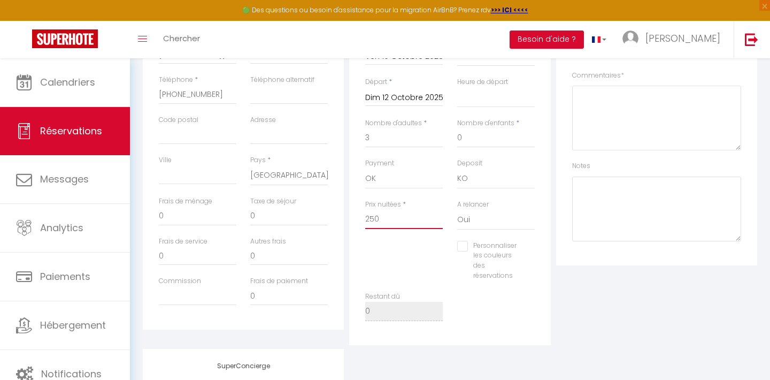
click at [392, 221] on input "250" at bounding box center [404, 219] width 78 height 19
click at [386, 221] on input "250" at bounding box center [404, 219] width 78 height 19
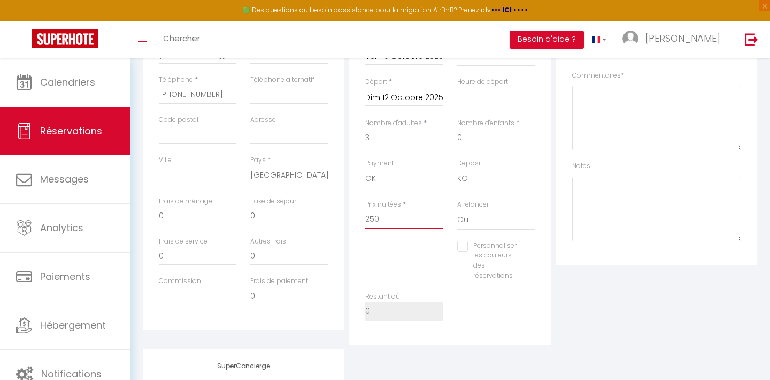
click at [386, 221] on input "250" at bounding box center [404, 219] width 78 height 19
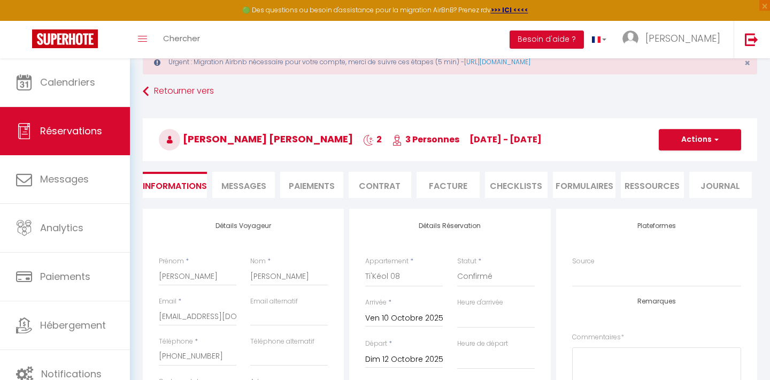
scroll to position [20, 0]
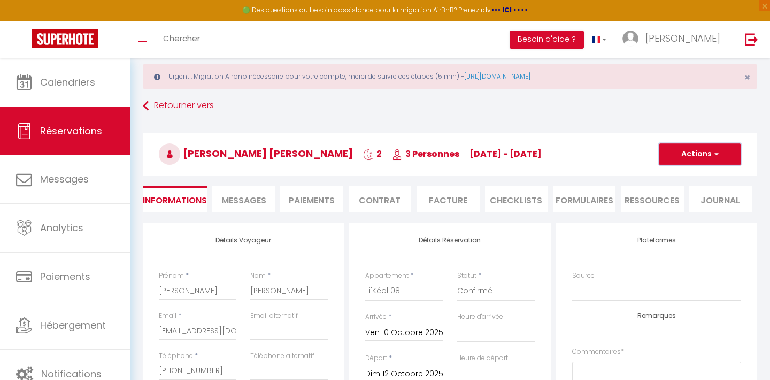
click at [704, 151] on button "Actions" at bounding box center [700, 153] width 82 height 21
click at [686, 172] on link "Enregistrer" at bounding box center [689, 178] width 85 height 14
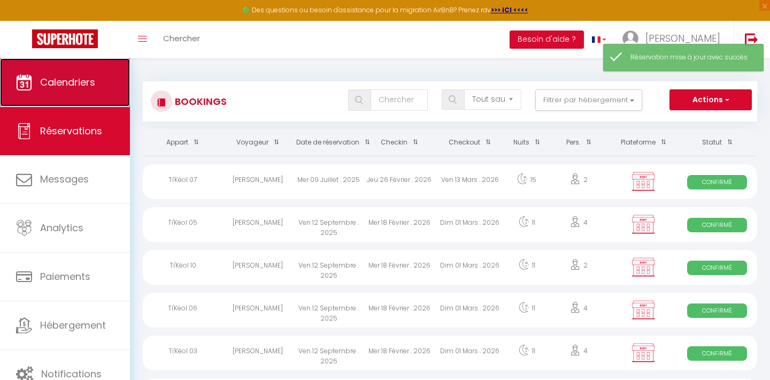
click at [66, 91] on link "Calendriers" at bounding box center [65, 82] width 130 height 48
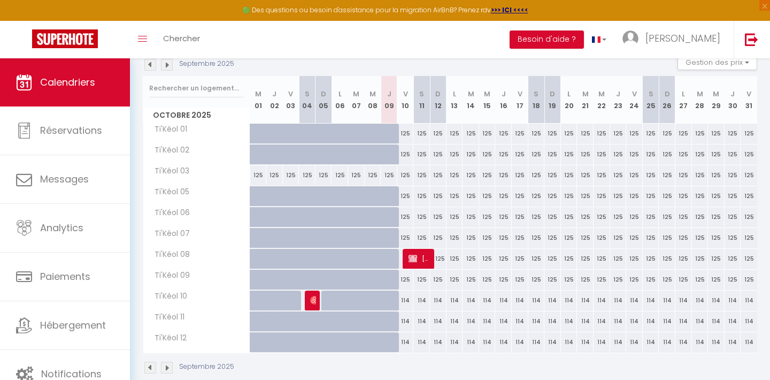
scroll to position [183, 0]
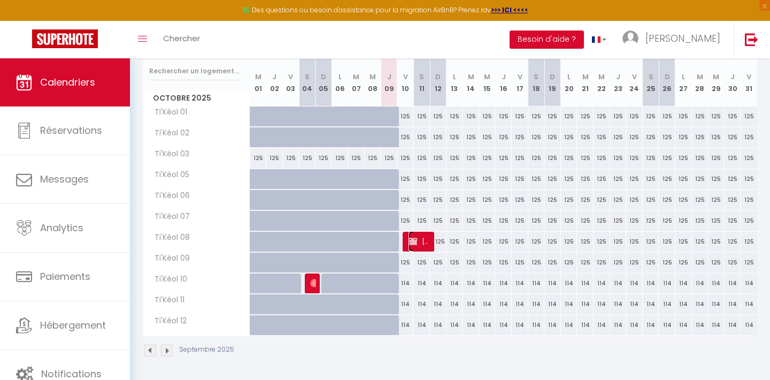
click at [419, 242] on span "Marie Léa JOSEPH ANGELIQUE" at bounding box center [420, 241] width 22 height 20
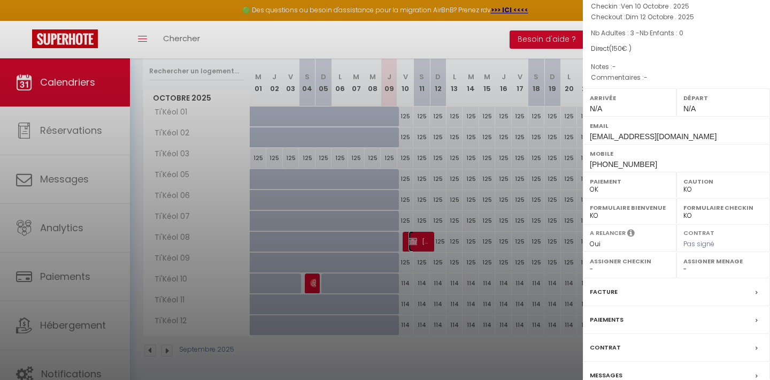
scroll to position [153, 0]
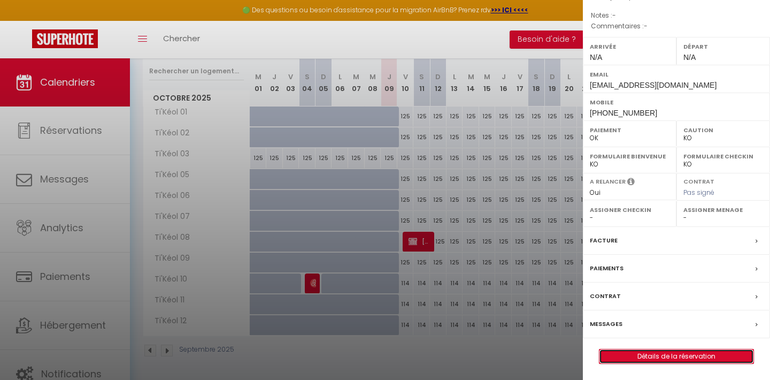
click at [678, 357] on link "Détails de la réservation" at bounding box center [677, 356] width 154 height 14
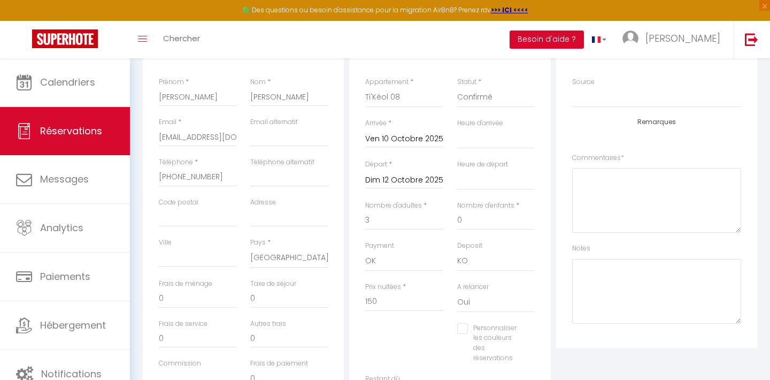
scroll to position [24, 0]
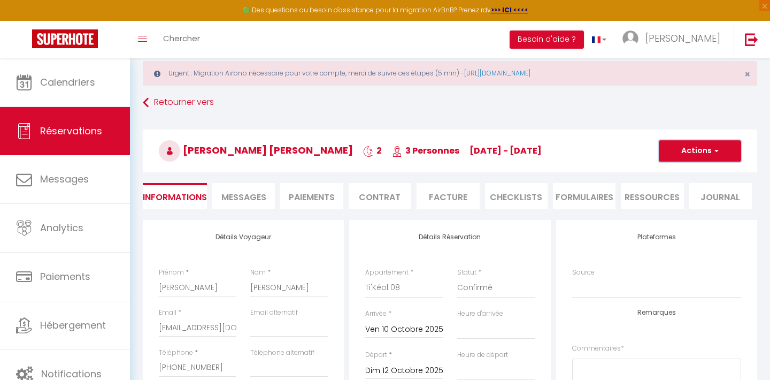
click at [694, 150] on button "Actions" at bounding box center [700, 150] width 82 height 21
click at [687, 175] on link "Enregistrer" at bounding box center [689, 174] width 85 height 14
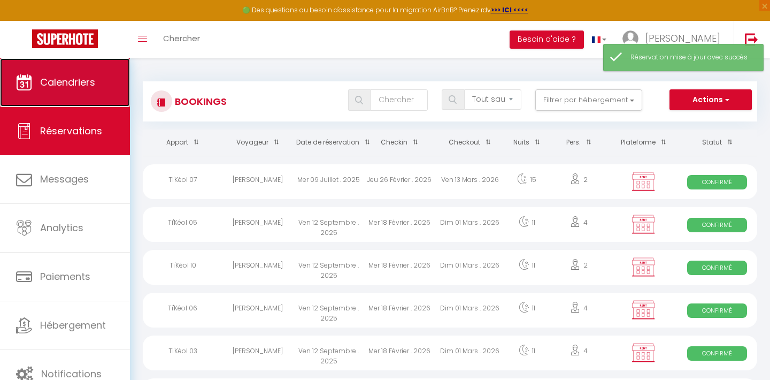
click at [88, 94] on link "Calendriers" at bounding box center [65, 82] width 130 height 48
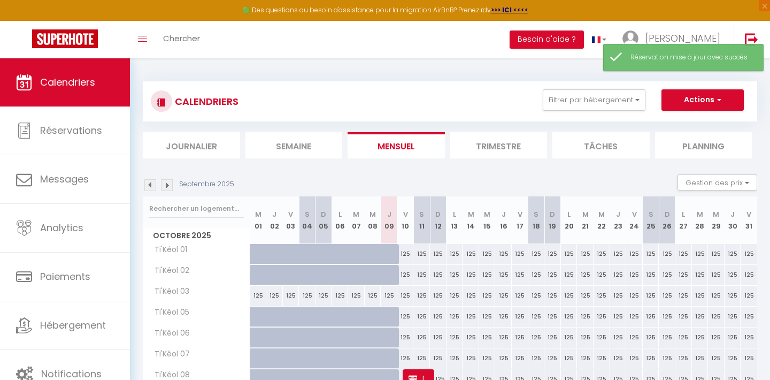
scroll to position [84, 0]
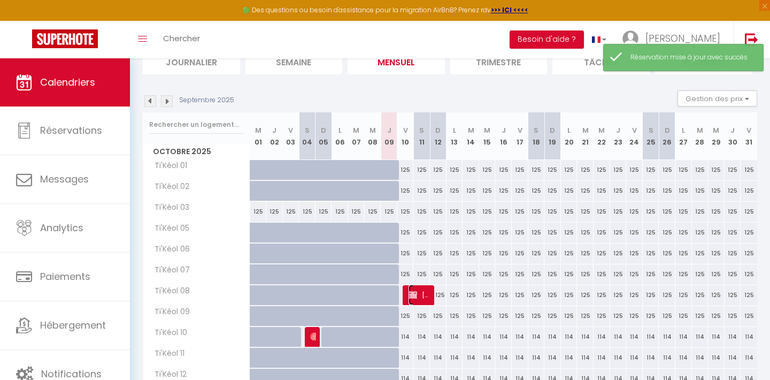
click at [429, 302] on span "Marie Léa JOSEPH ANGELIQUE" at bounding box center [420, 295] width 22 height 20
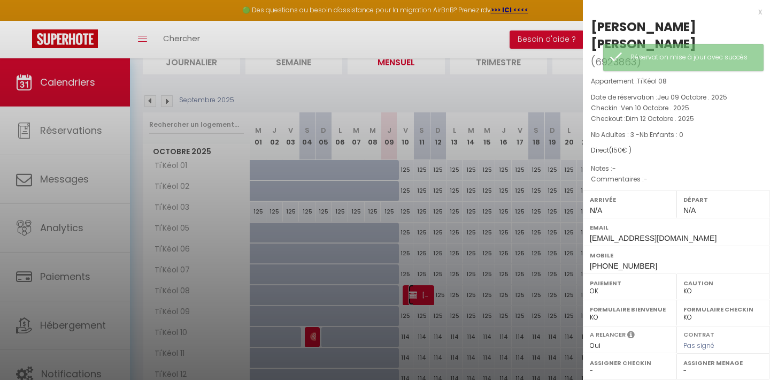
scroll to position [153, 0]
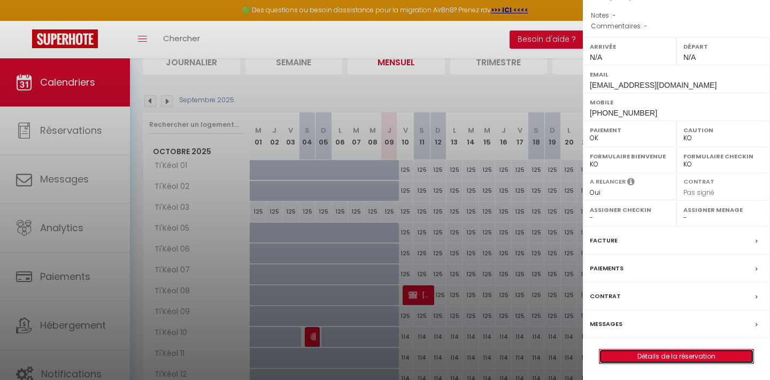
click at [655, 361] on link "Détails de la réservation" at bounding box center [677, 356] width 154 height 14
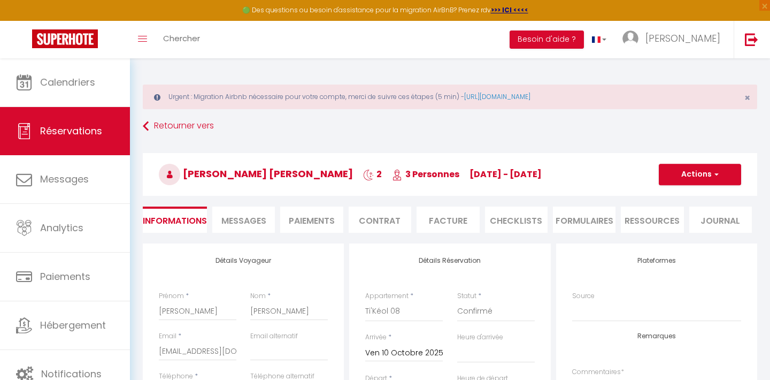
click at [311, 222] on li "Paiements" at bounding box center [311, 220] width 63 height 26
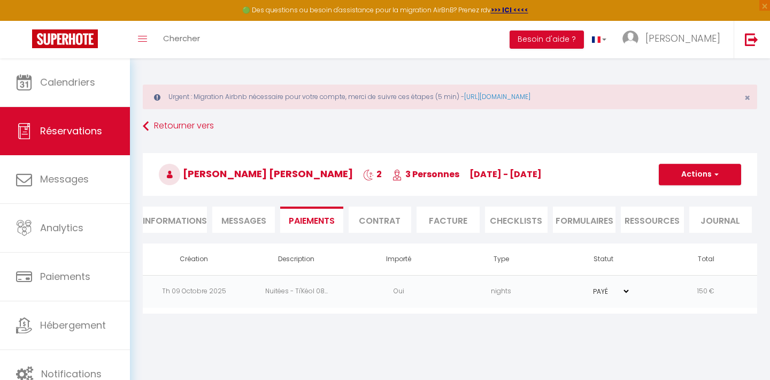
click at [354, 294] on td "Oui" at bounding box center [399, 291] width 103 height 33
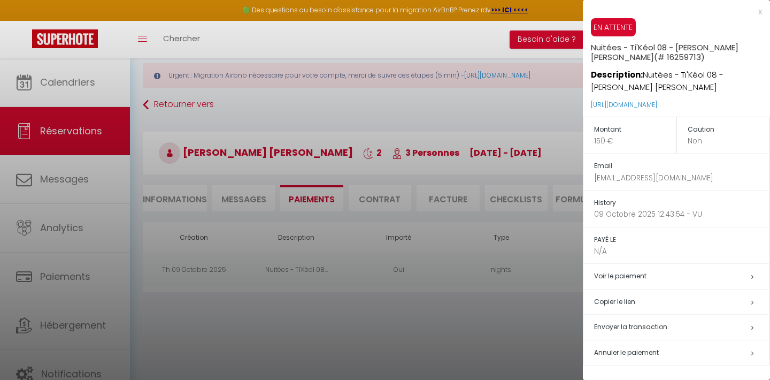
scroll to position [58, 0]
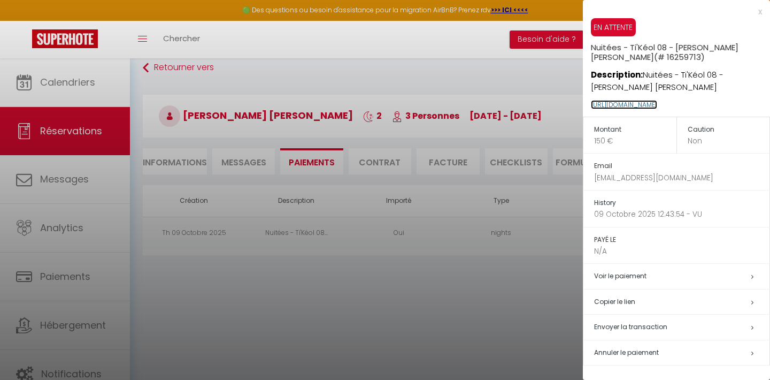
copy link "https://superhote.com/applink/p/HbAjGRt8"
